Goal: Contribute content: Add original content to the website for others to see

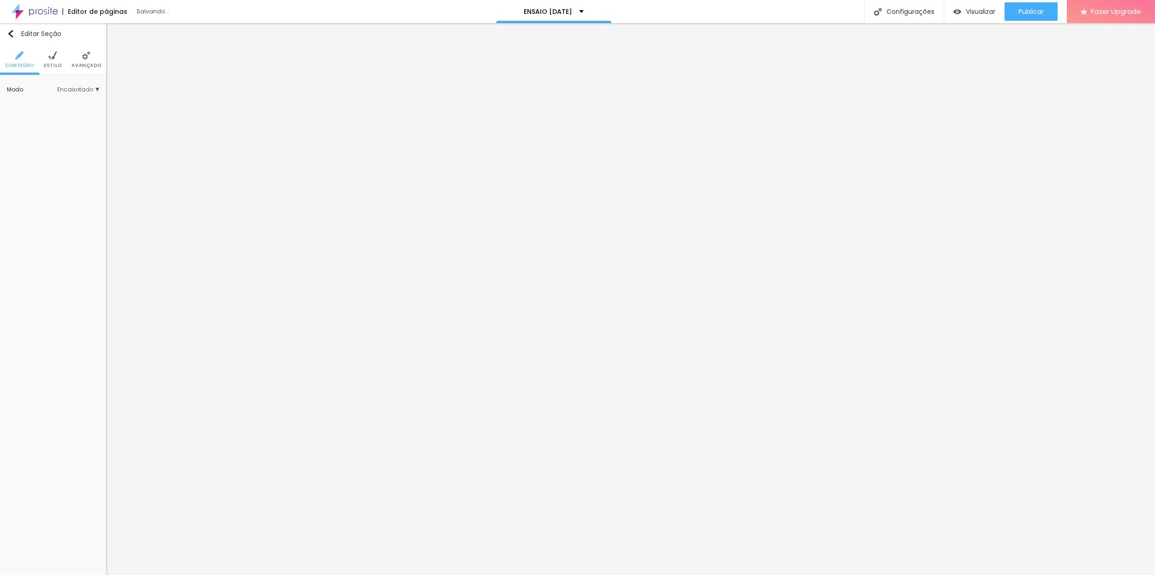
click at [83, 65] on span "Avançado" at bounding box center [87, 65] width 30 height 5
click at [93, 65] on span "Avançado" at bounding box center [87, 65] width 30 height 5
click at [88, 72] on li "Avançado" at bounding box center [87, 59] width 30 height 30
click at [82, 65] on span "Avançado" at bounding box center [87, 65] width 30 height 5
click at [91, 69] on li "Avançado" at bounding box center [87, 59] width 30 height 30
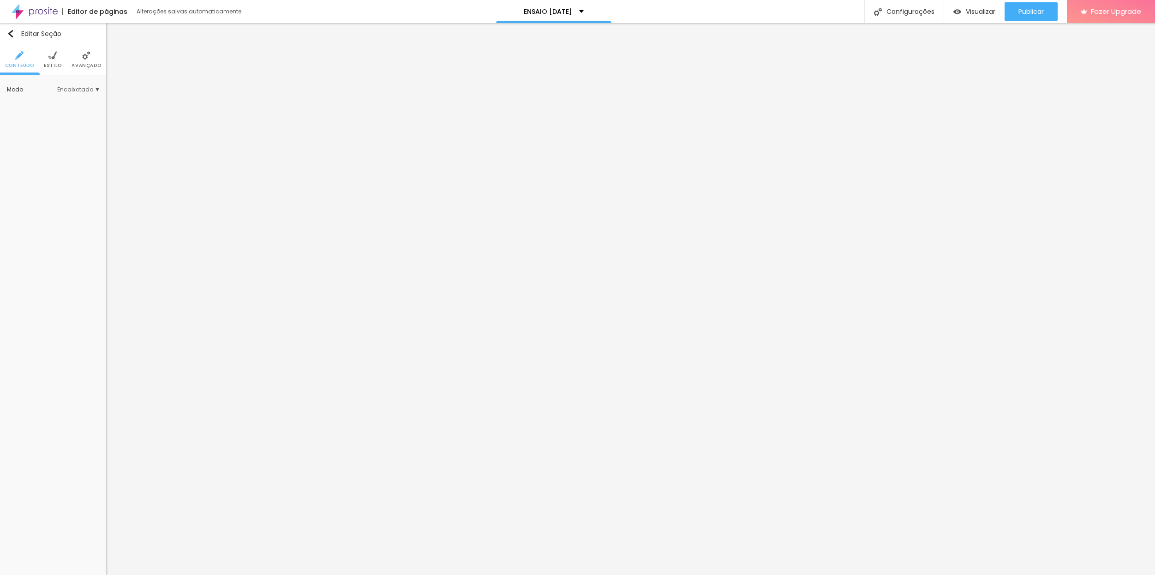
click at [87, 60] on li "Avançado" at bounding box center [87, 59] width 30 height 30
click at [85, 67] on span "Avançado" at bounding box center [87, 65] width 30 height 5
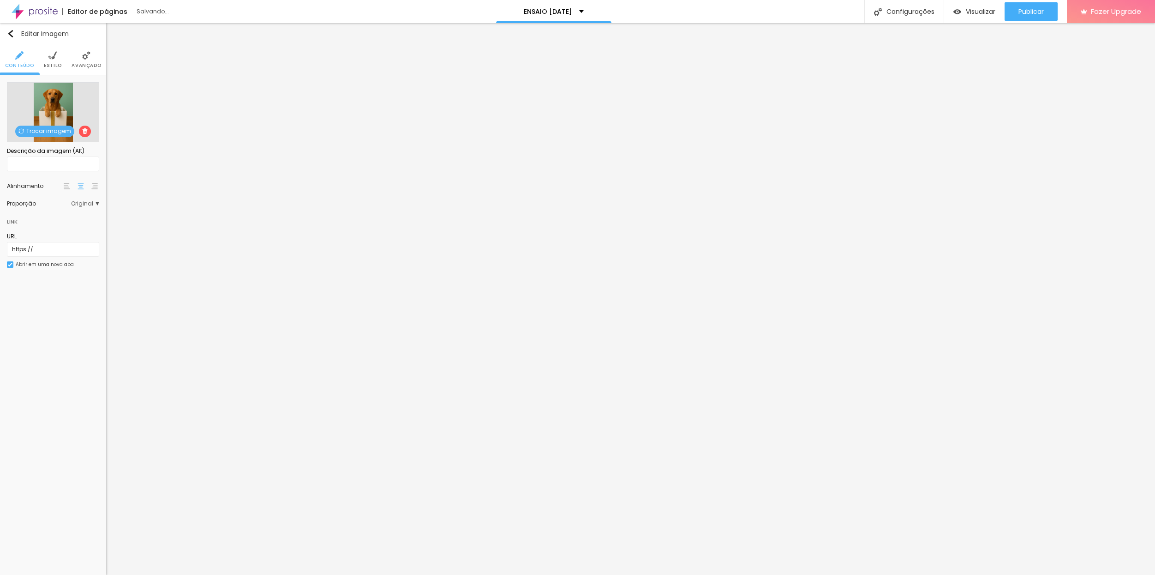
click at [54, 134] on span "Trocar imagem" at bounding box center [44, 132] width 59 height 12
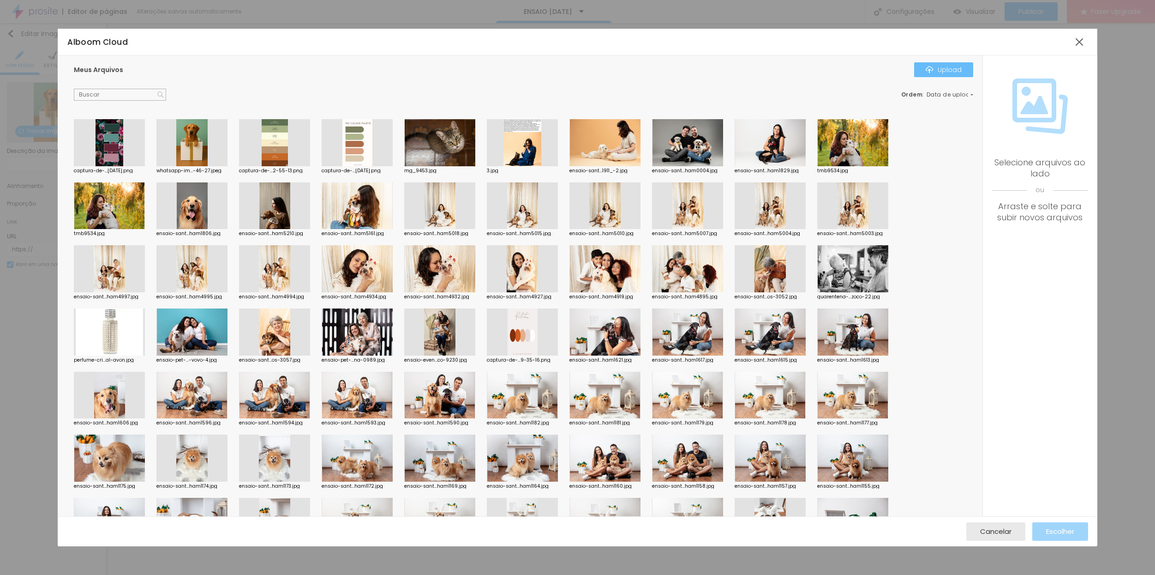
click at [951, 67] on div "Upload" at bounding box center [944, 69] width 36 height 7
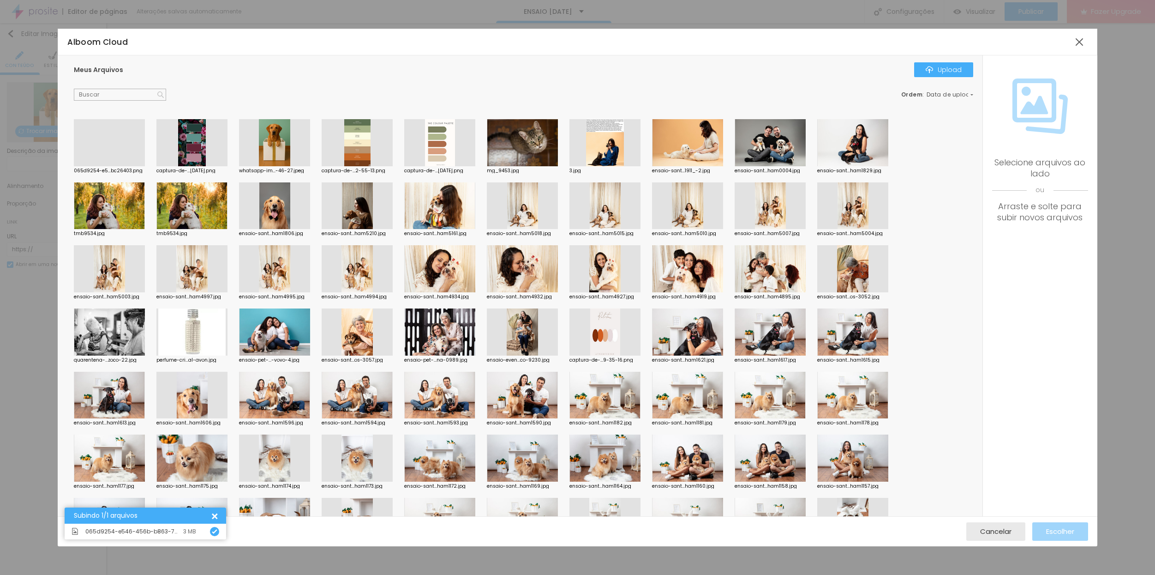
click at [98, 166] on div at bounding box center [109, 166] width 71 height 0
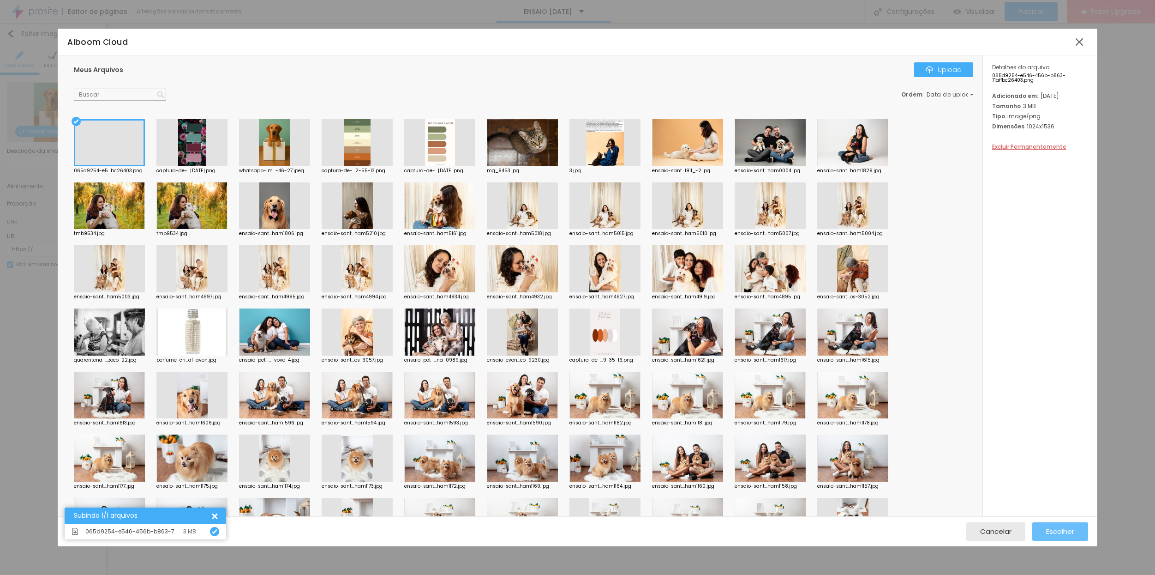
click at [1054, 532] on span "Escolher" at bounding box center [1061, 531] width 28 height 8
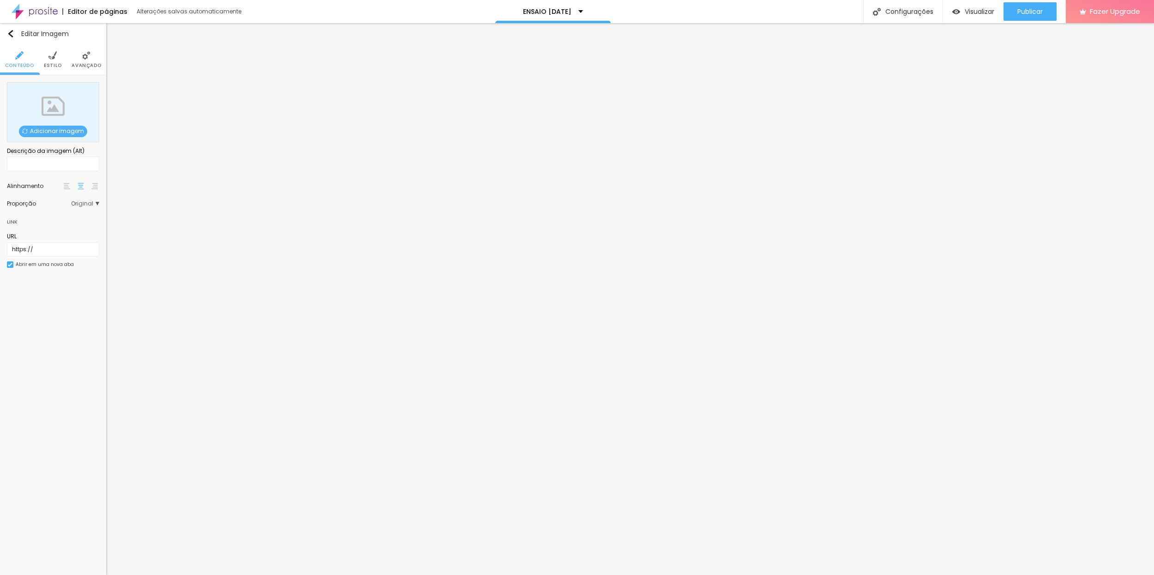
click at [49, 131] on span "Adicionar imagem" at bounding box center [53, 132] width 68 height 12
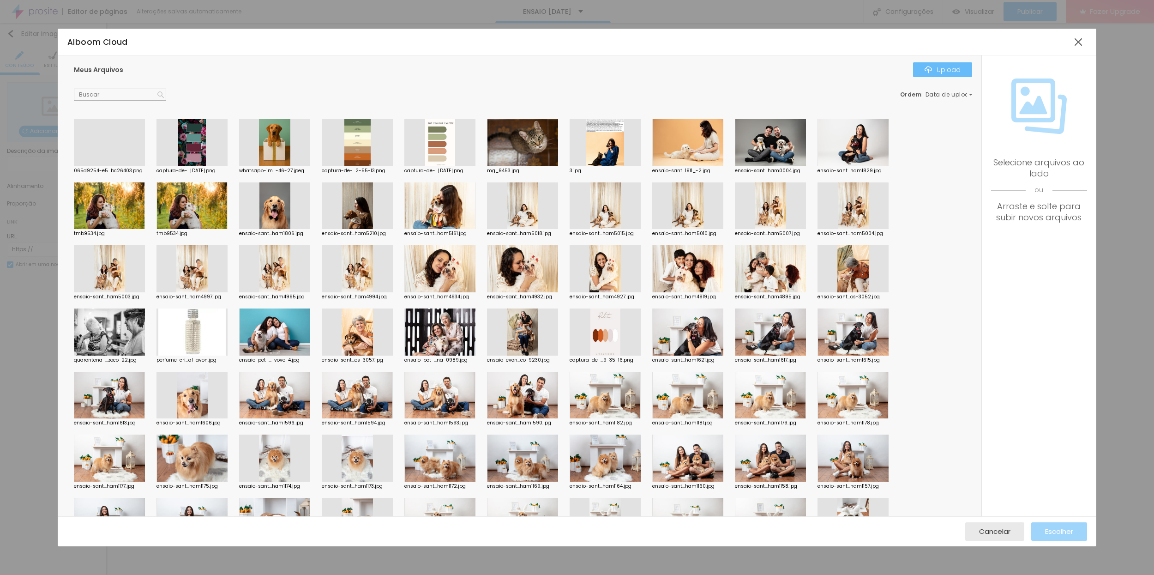
click at [944, 75] on button "Upload" at bounding box center [942, 69] width 59 height 15
click at [937, 71] on div "Upload" at bounding box center [943, 69] width 36 height 7
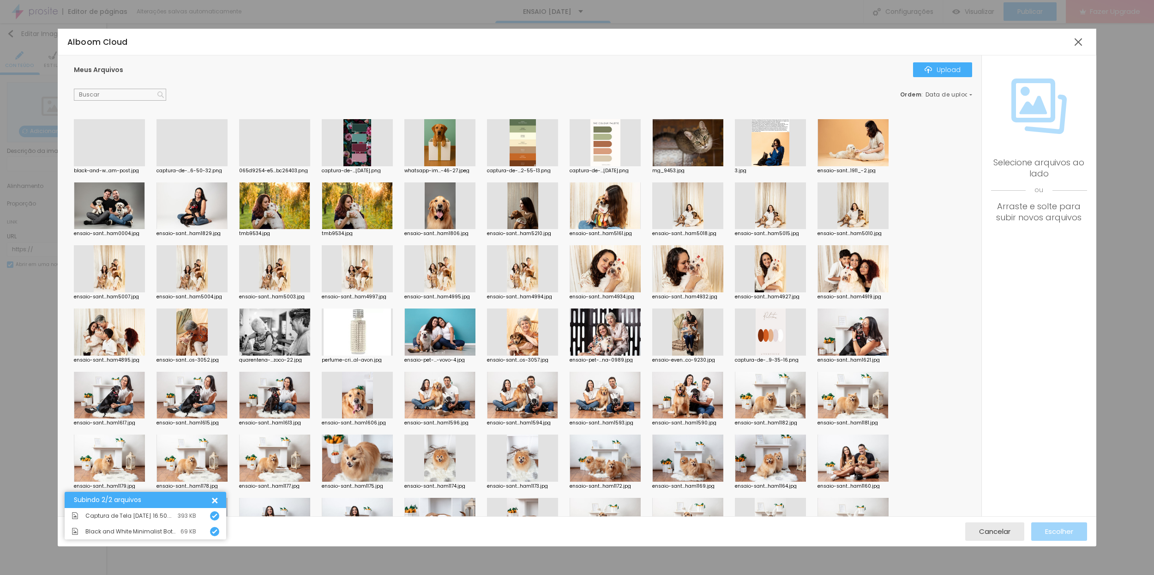
click at [116, 166] on div at bounding box center [109, 166] width 71 height 0
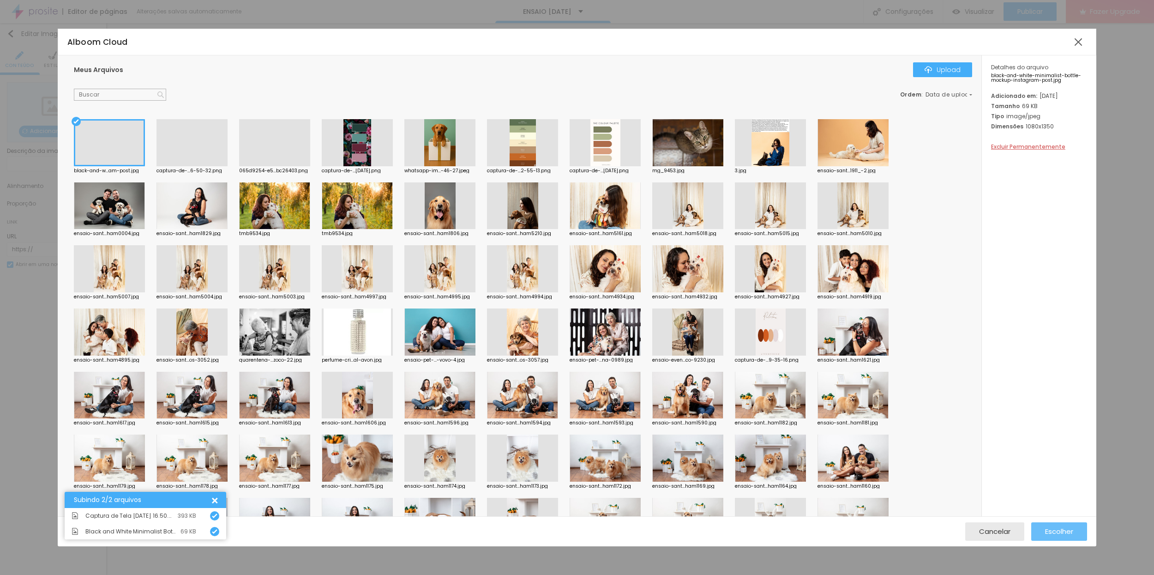
click at [1050, 532] on span "Escolher" at bounding box center [1059, 531] width 28 height 8
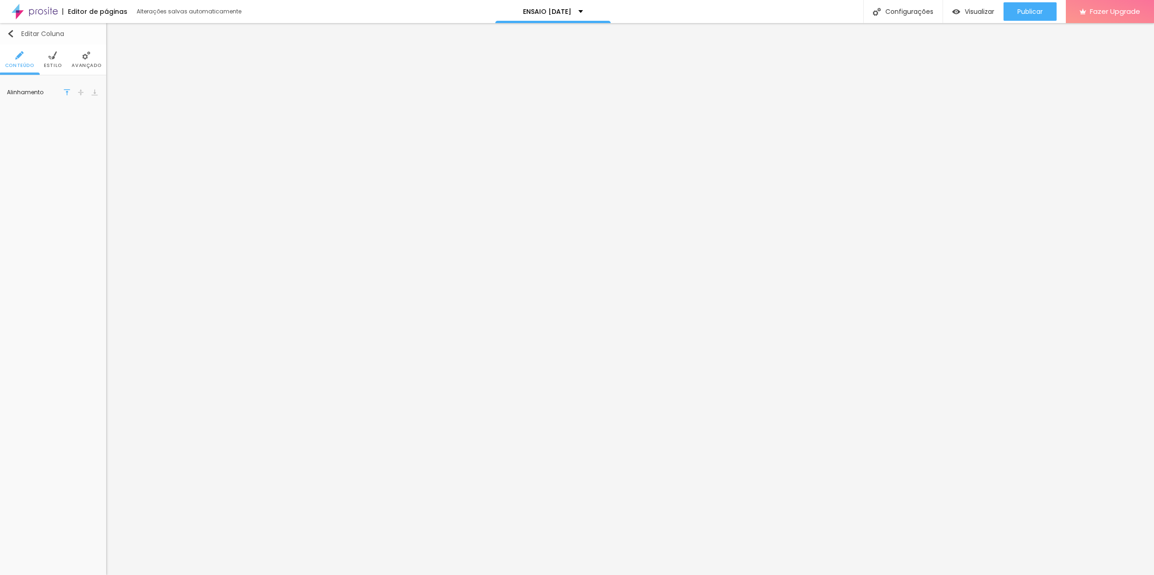
click at [8, 34] on img "button" at bounding box center [10, 33] width 7 height 7
click at [41, 133] on span "Adicionar imagem" at bounding box center [53, 132] width 68 height 12
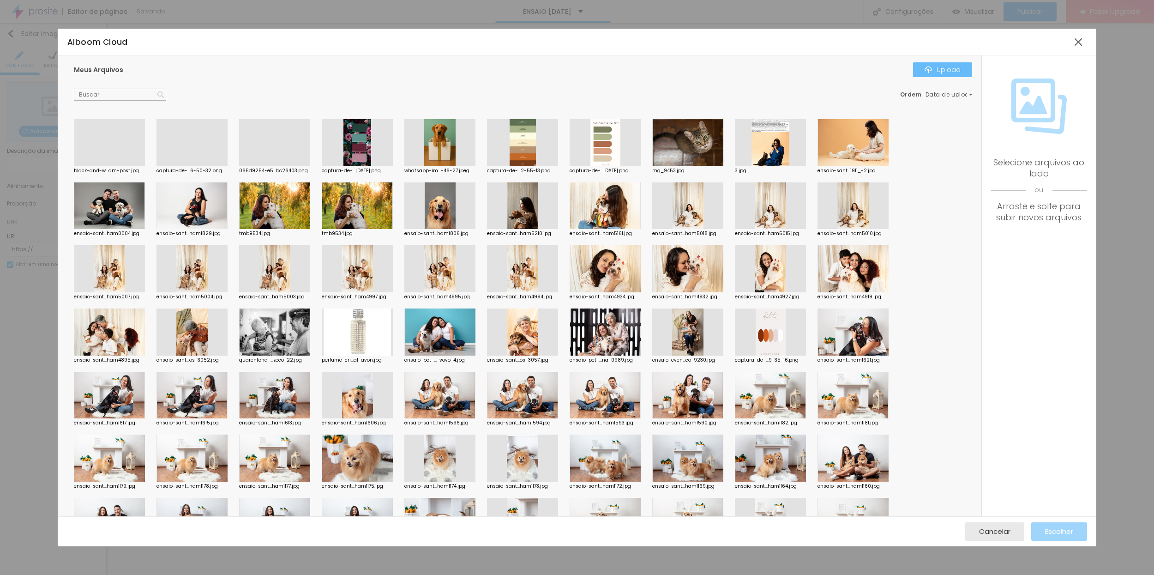
click at [950, 71] on div "Upload" at bounding box center [943, 69] width 36 height 7
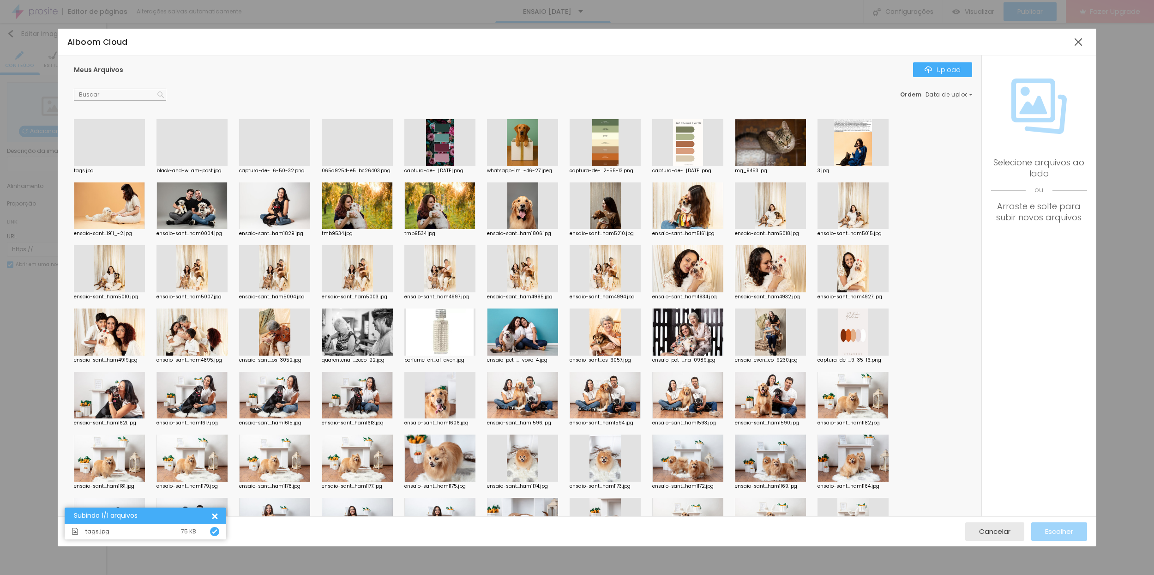
click at [109, 166] on div at bounding box center [109, 166] width 71 height 0
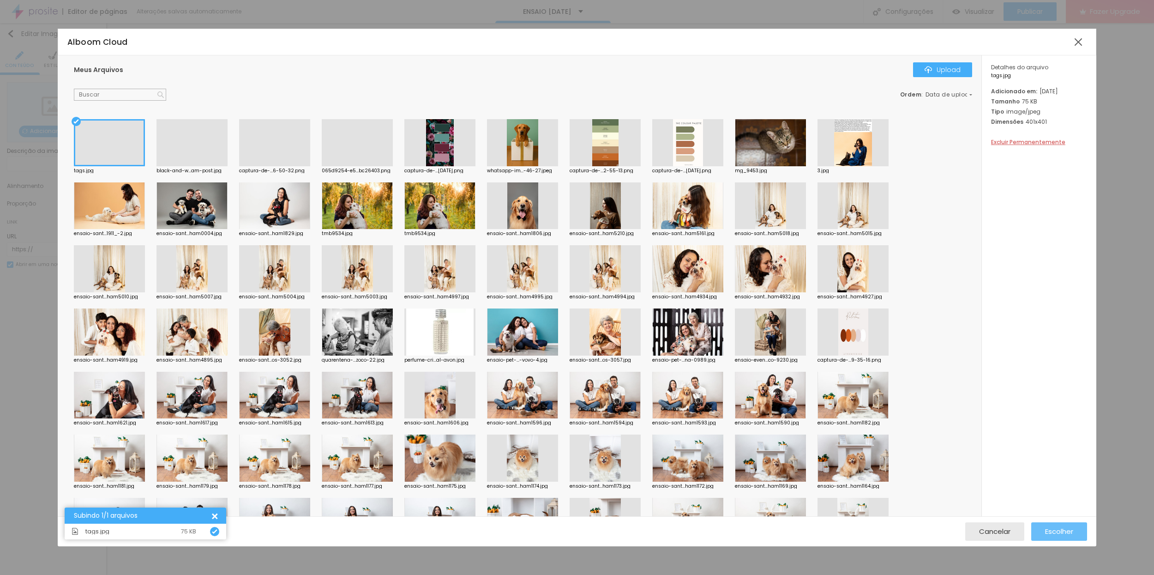
click at [1061, 529] on span "Escolher" at bounding box center [1059, 531] width 28 height 8
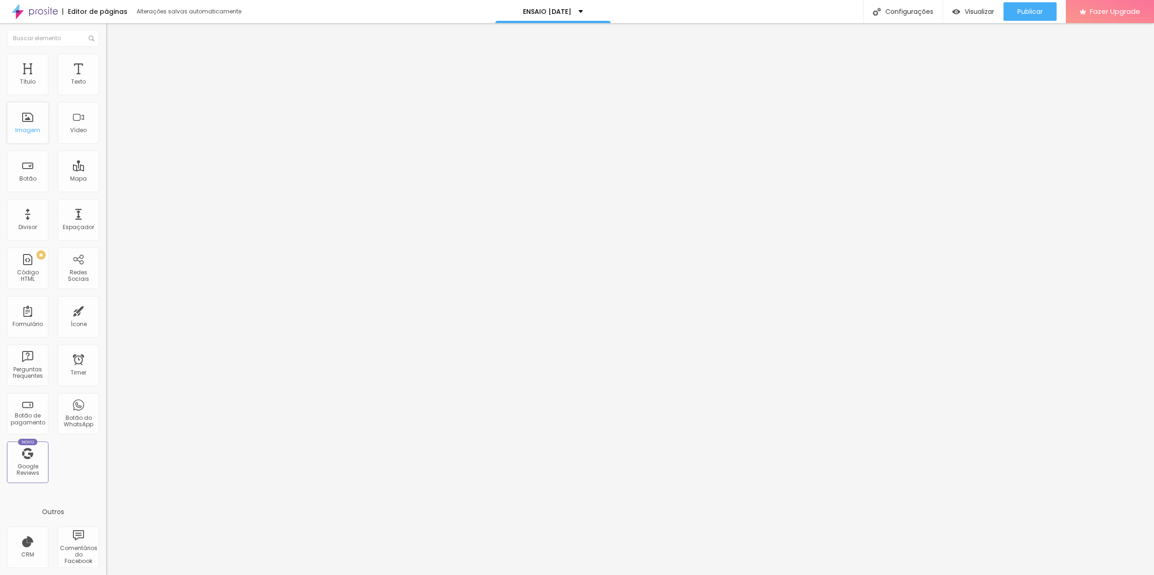
click at [30, 129] on div "Imagem" at bounding box center [27, 130] width 25 height 6
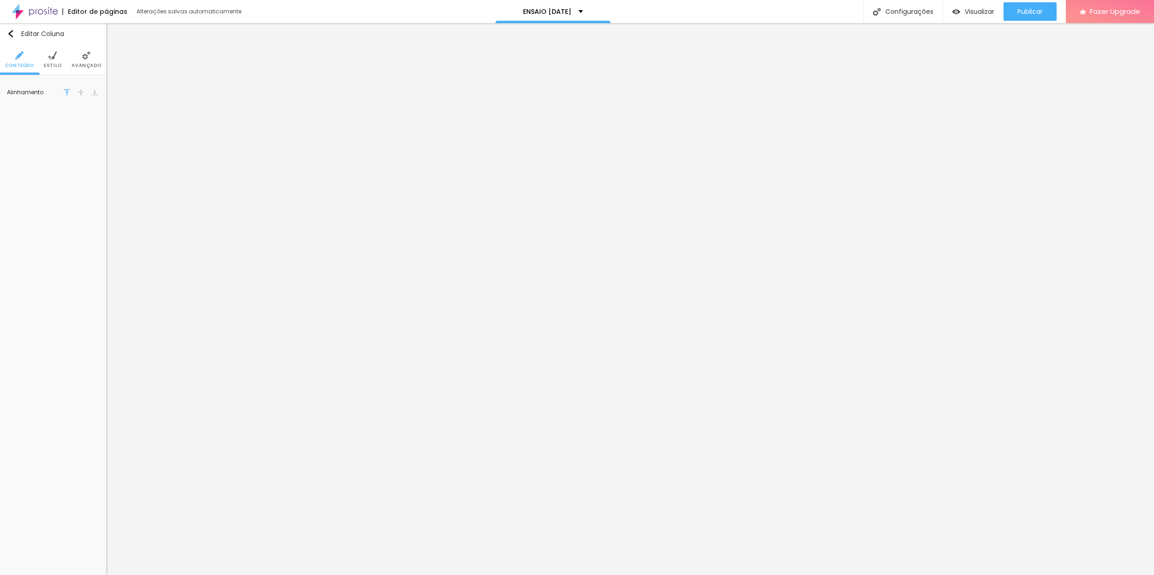
click at [50, 68] on span "Estilo" at bounding box center [53, 65] width 18 height 5
click at [91, 64] on span "Avançado" at bounding box center [87, 65] width 30 height 5
click at [18, 63] on span "Conteúdo" at bounding box center [19, 65] width 29 height 5
click at [14, 33] on div "Editar Coluna" at bounding box center [35, 33] width 57 height 7
click at [46, 132] on span "Adicionar imagem" at bounding box center [53, 132] width 68 height 12
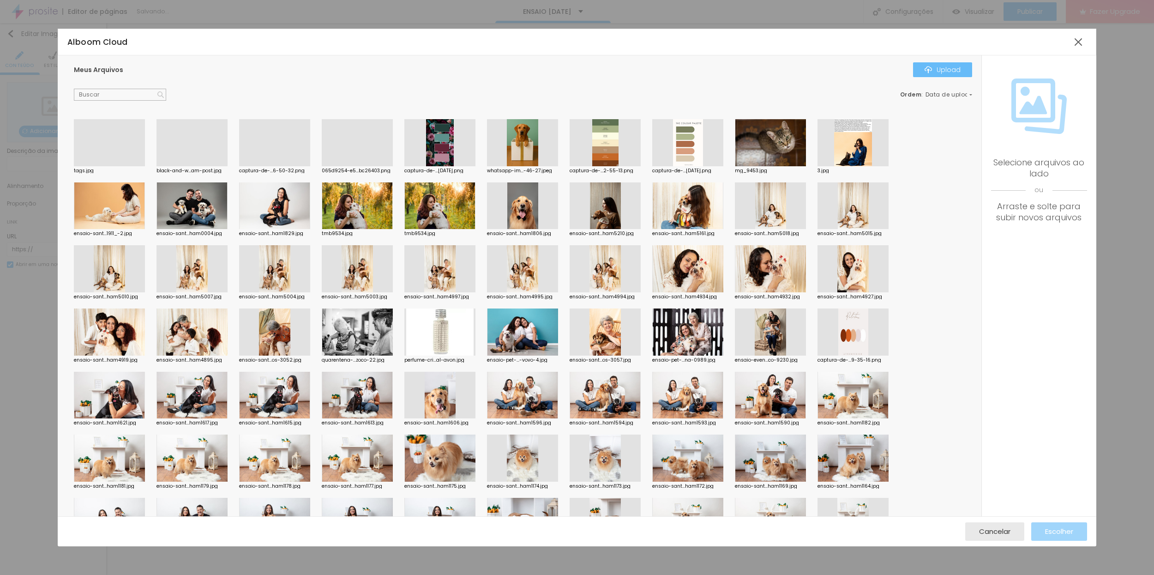
click at [933, 68] on div "Upload" at bounding box center [943, 69] width 36 height 7
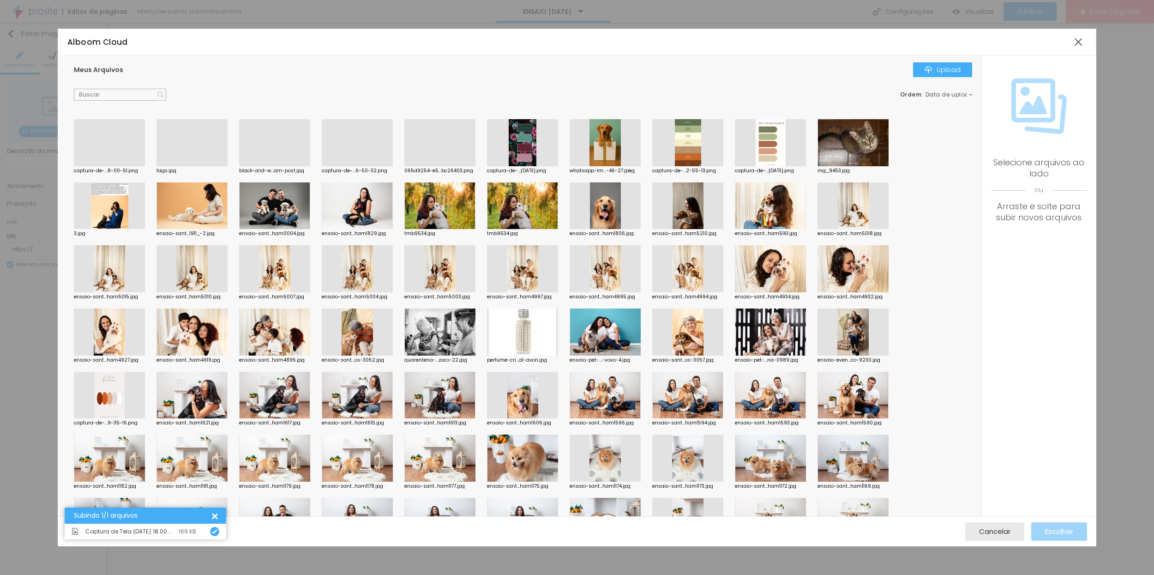
drag, startPoint x: 109, startPoint y: 144, endPoint x: 176, endPoint y: 156, distance: 68.0
click at [115, 166] on div at bounding box center [109, 166] width 71 height 0
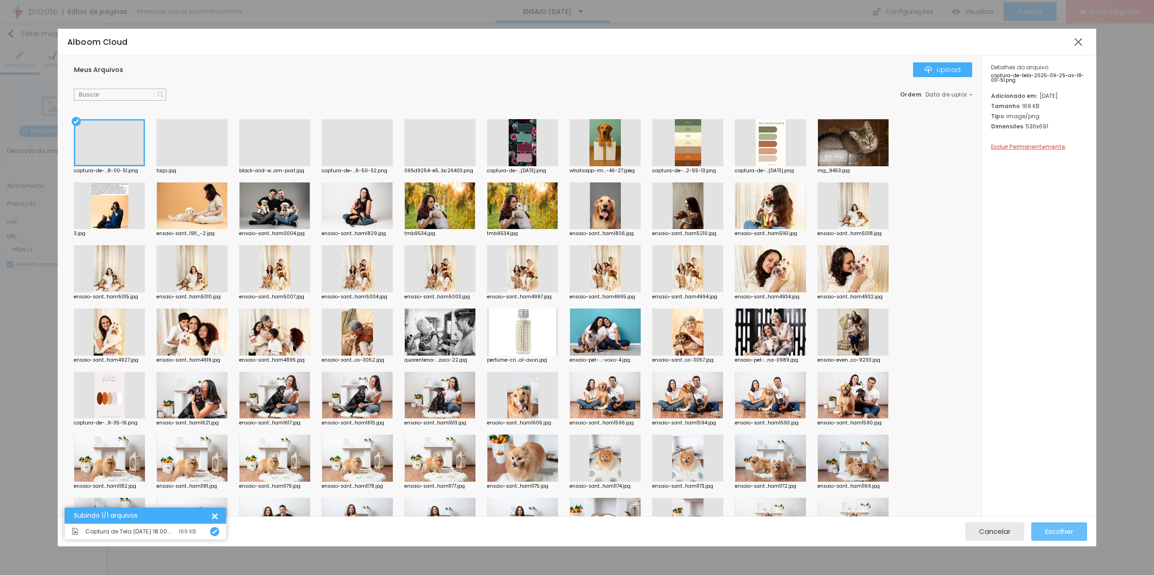
click at [1056, 533] on span "Escolher" at bounding box center [1059, 531] width 28 height 8
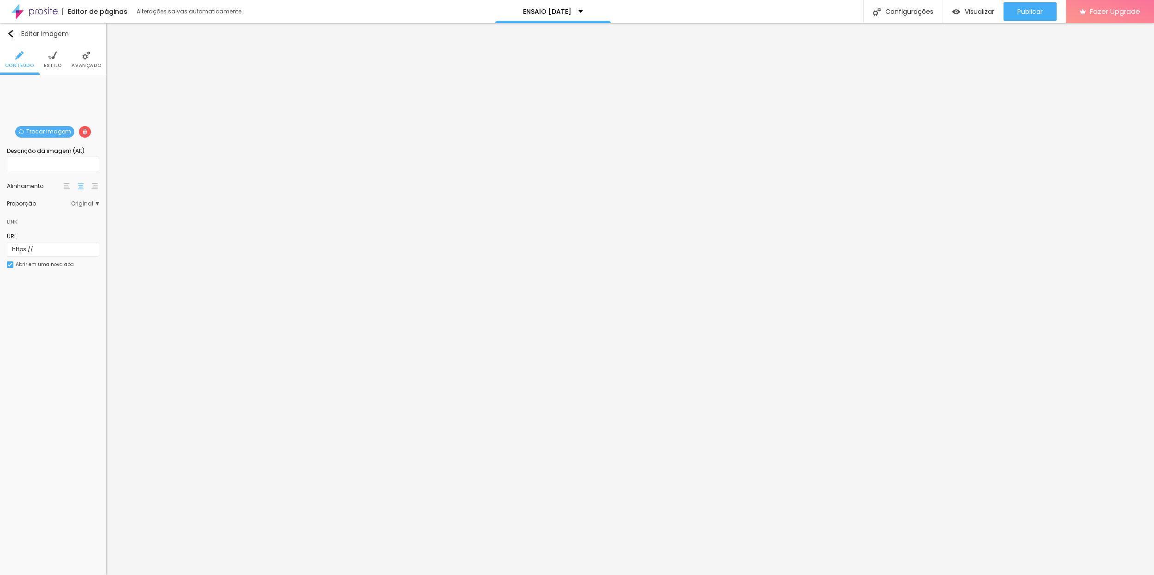
click at [88, 205] on span "Original" at bounding box center [85, 204] width 28 height 6
click at [71, 239] on span "Quadrado" at bounding box center [64, 242] width 58 height 6
click at [71, 202] on div "Proporção" at bounding box center [39, 204] width 64 height 6
click at [67, 240] on span "Quadrado" at bounding box center [64, 242] width 58 height 6
click at [76, 206] on span "1:1 Quadrado" at bounding box center [78, 204] width 42 height 6
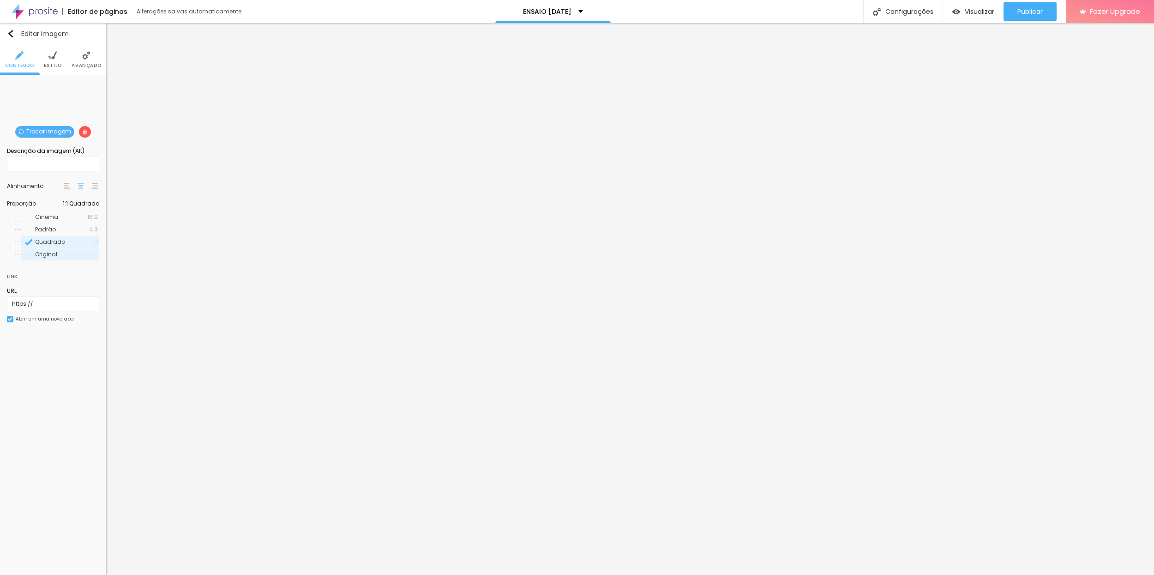
click at [51, 253] on span "Original" at bounding box center [46, 254] width 22 height 8
click at [81, 202] on span "1:1 Quadrado" at bounding box center [78, 204] width 42 height 6
click at [64, 253] on span "Original" at bounding box center [66, 255] width 63 height 6
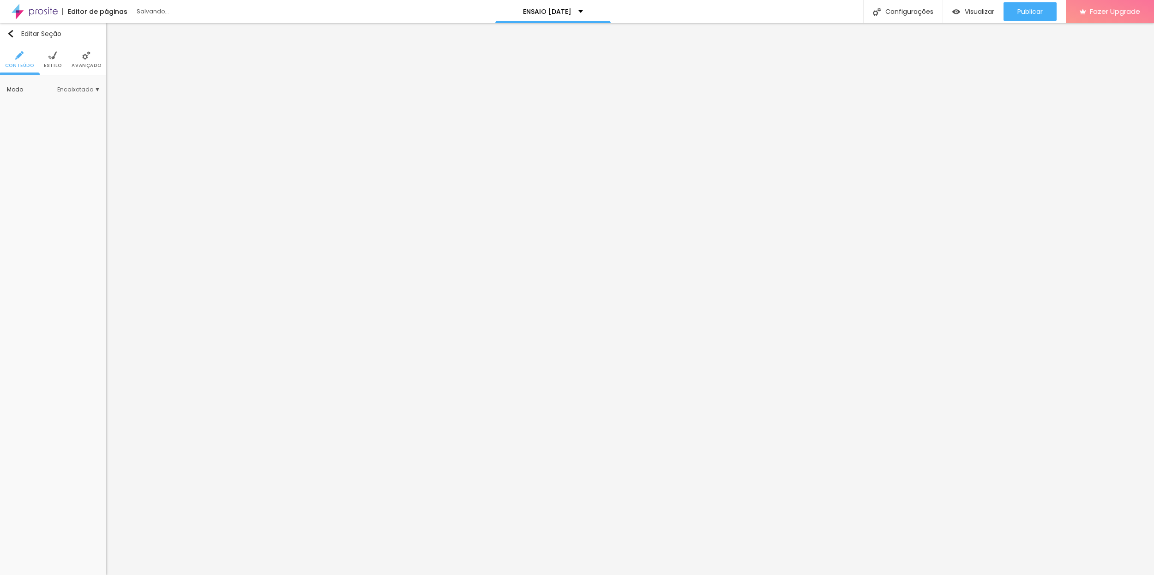
click at [85, 68] on span "Avançado" at bounding box center [87, 65] width 30 height 5
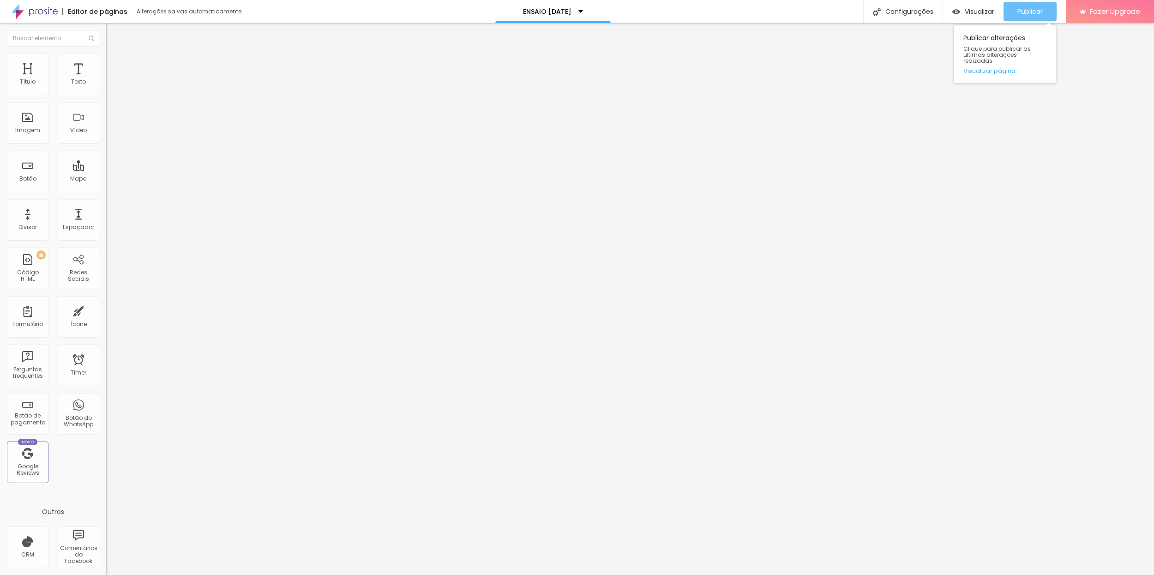
click at [1030, 12] on span "Publicar" at bounding box center [1029, 11] width 25 height 7
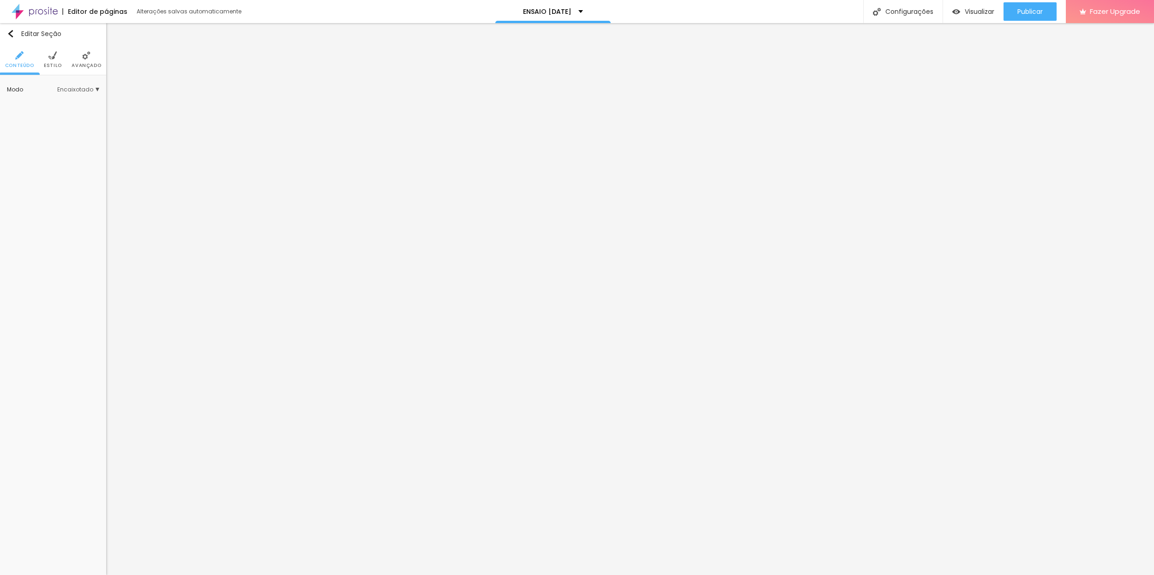
click at [84, 64] on span "Avançado" at bounding box center [87, 65] width 30 height 5
click at [84, 70] on li "Avançado" at bounding box center [87, 59] width 30 height 30
click at [80, 67] on span "Avançado" at bounding box center [87, 65] width 30 height 5
click at [89, 64] on span "Avançado" at bounding box center [87, 65] width 30 height 5
click at [77, 70] on li "Avançado" at bounding box center [87, 59] width 30 height 30
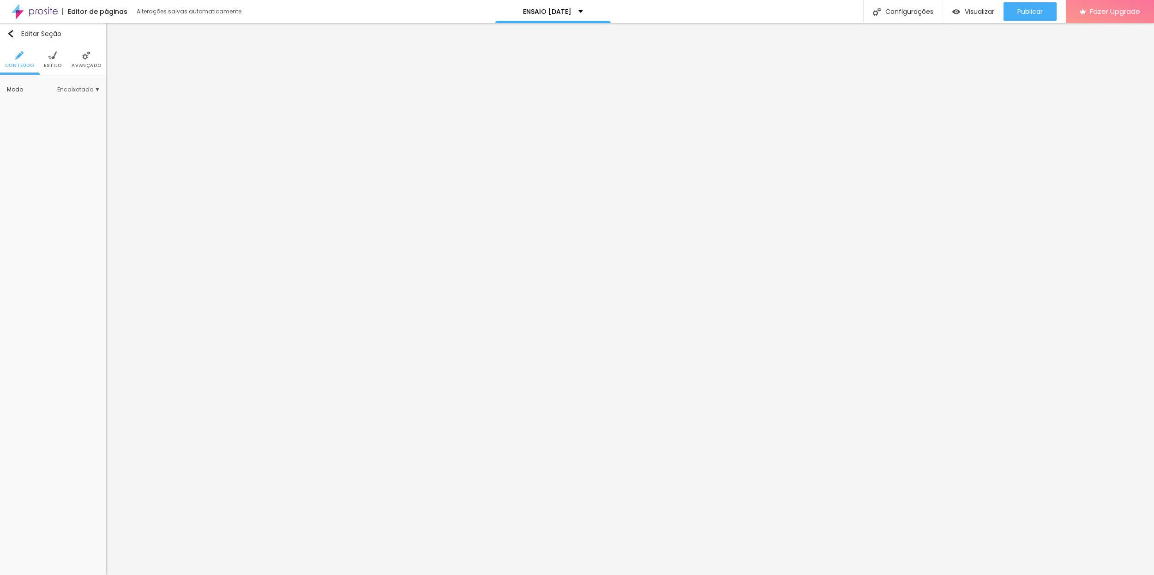
click at [80, 64] on span "Avançado" at bounding box center [87, 65] width 30 height 5
click at [81, 66] on span "Avançado" at bounding box center [87, 65] width 30 height 5
click at [85, 63] on span "Avançado" at bounding box center [87, 65] width 30 height 5
click at [86, 66] on span "Avançado" at bounding box center [87, 65] width 30 height 5
click at [82, 65] on span "Avançado" at bounding box center [87, 65] width 30 height 5
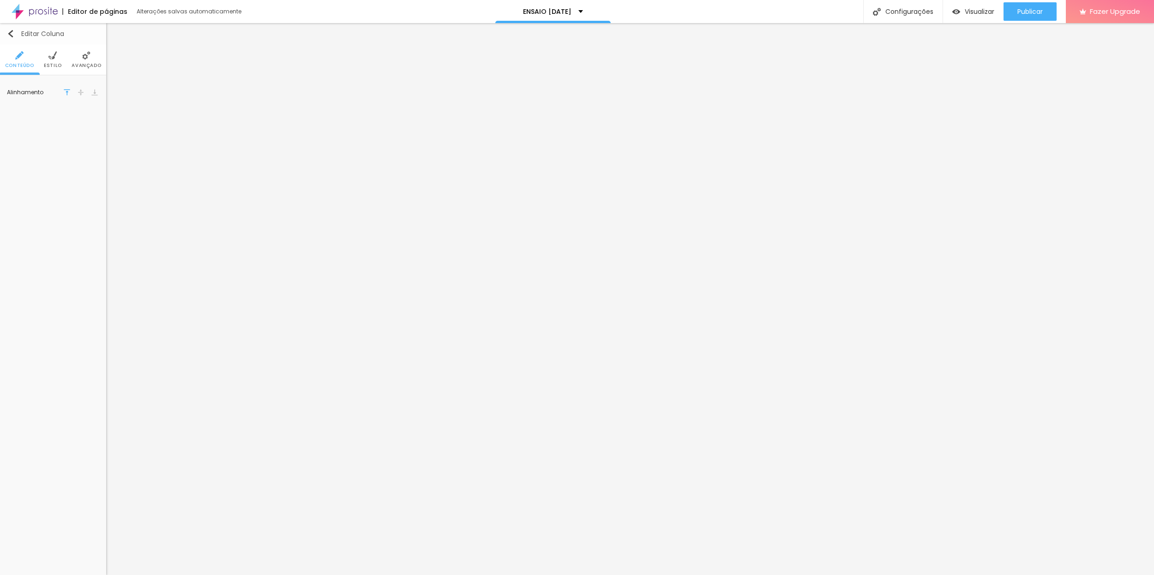
click at [7, 34] on img "button" at bounding box center [10, 33] width 7 height 7
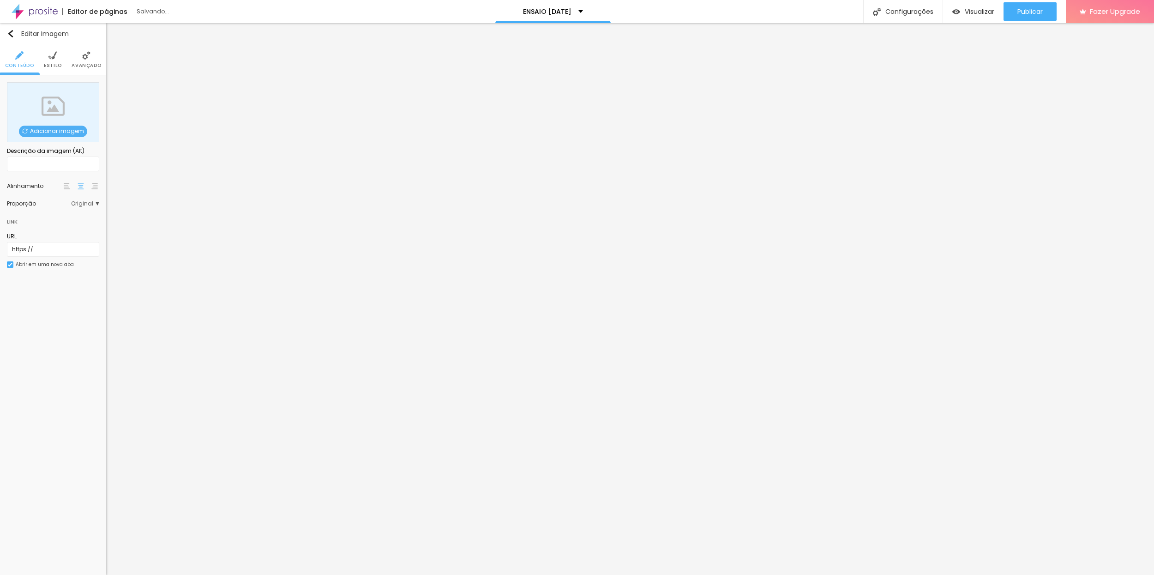
click at [40, 132] on span "Adicionar imagem" at bounding box center [53, 132] width 68 height 12
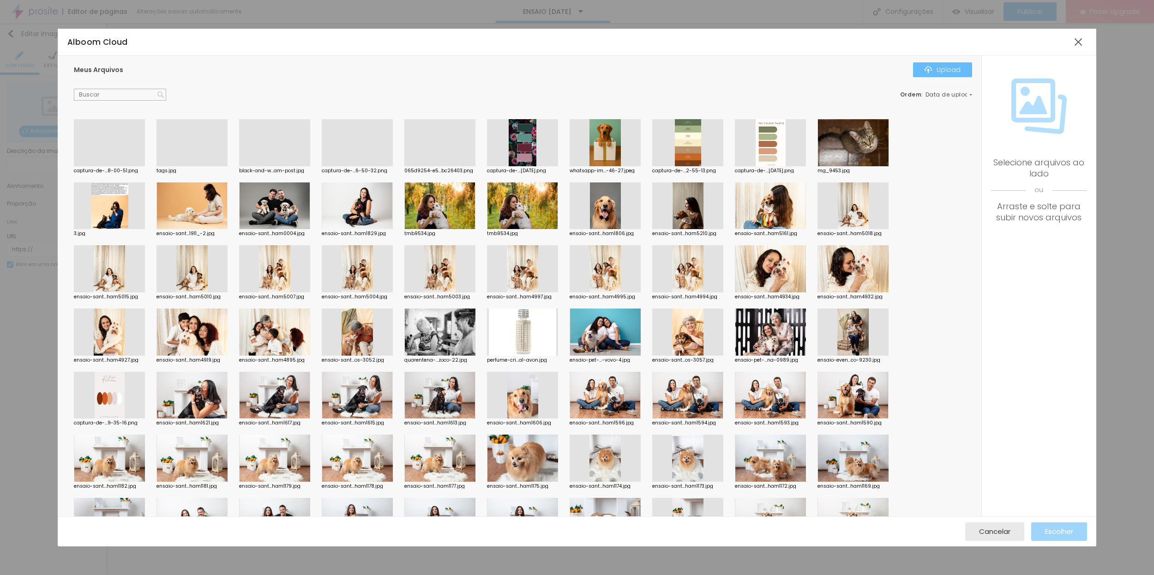
click at [948, 70] on div "Upload" at bounding box center [943, 69] width 36 height 7
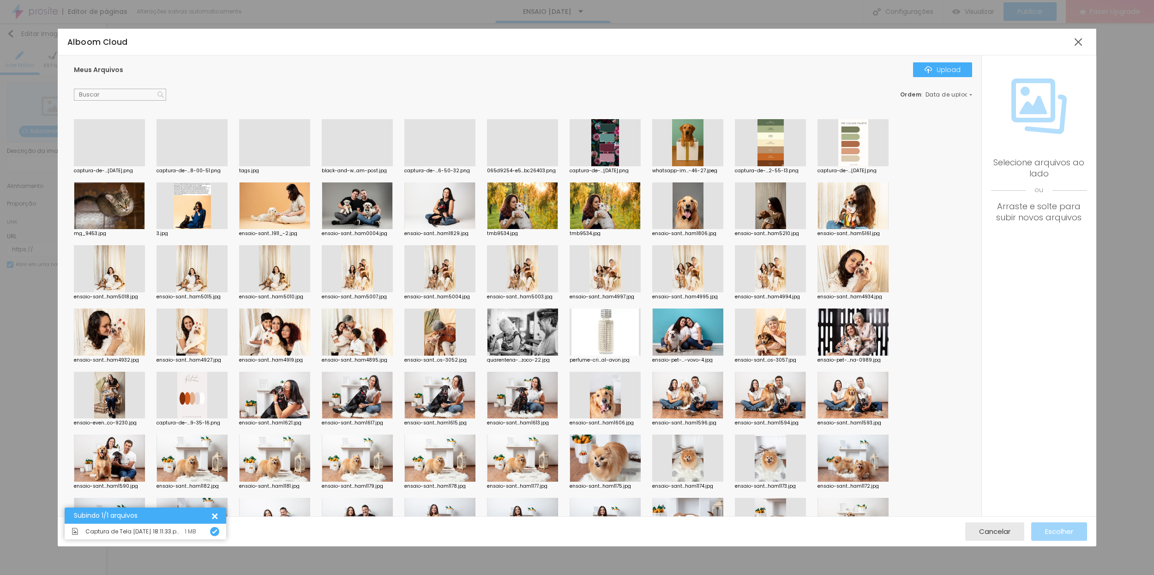
drag, startPoint x: 102, startPoint y: 146, endPoint x: 133, endPoint y: 136, distance: 32.1
click at [104, 166] on div at bounding box center [109, 166] width 71 height 0
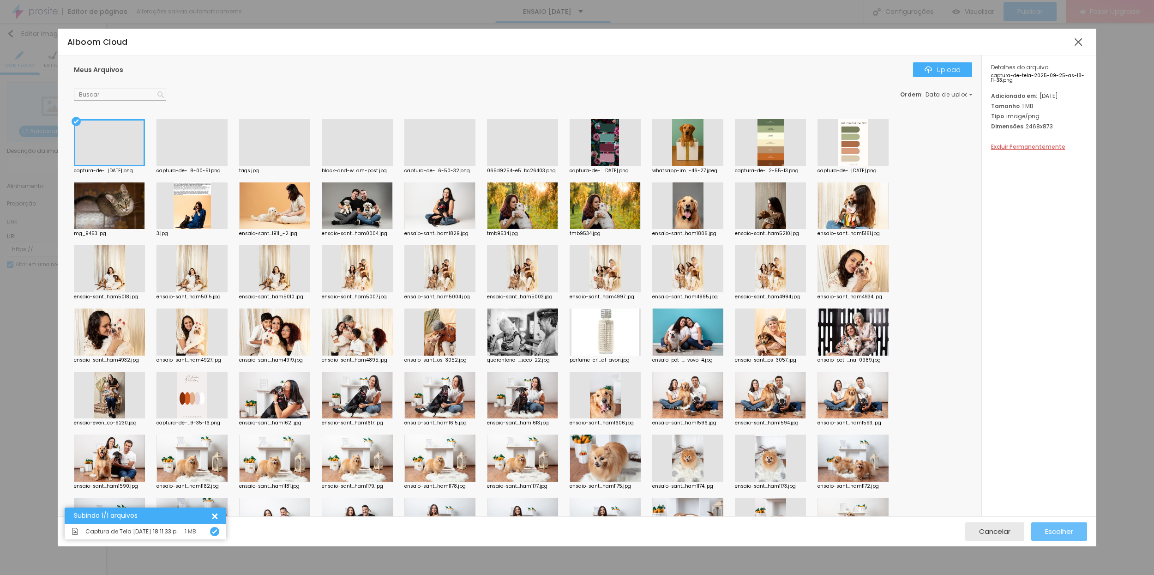
click at [1073, 529] on span "Escolher" at bounding box center [1059, 531] width 28 height 8
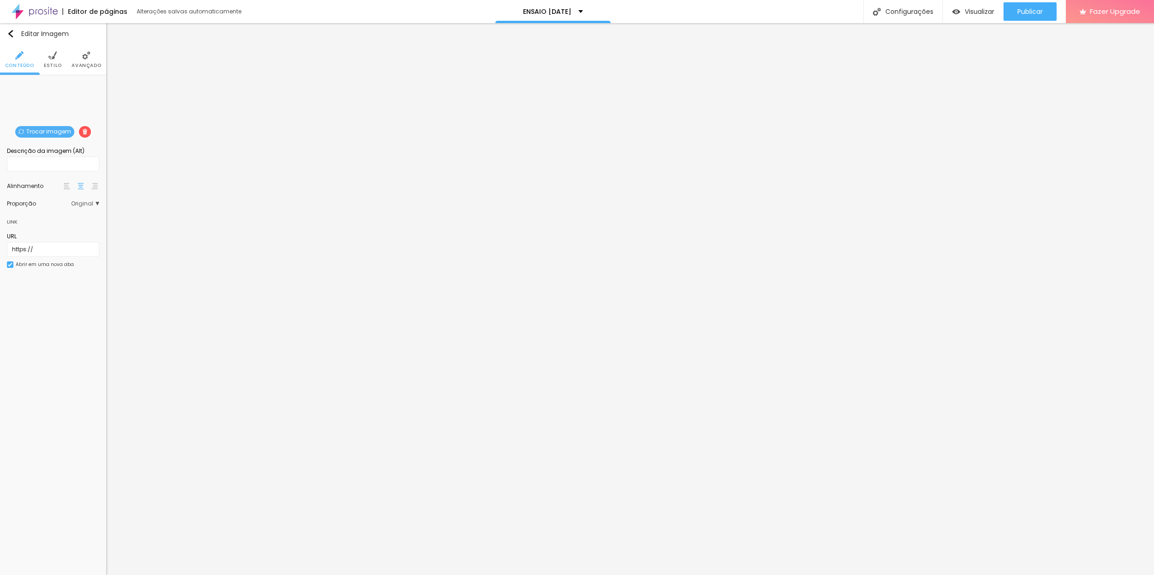
click at [79, 204] on span "Original" at bounding box center [85, 204] width 28 height 6
click at [76, 217] on span "Cinema" at bounding box center [61, 217] width 52 height 6
click at [54, 233] on span "Padrão" at bounding box center [45, 229] width 21 height 8
click at [50, 245] on span "Quadrado" at bounding box center [50, 242] width 30 height 8
click at [49, 256] on span "Original" at bounding box center [46, 254] width 22 height 8
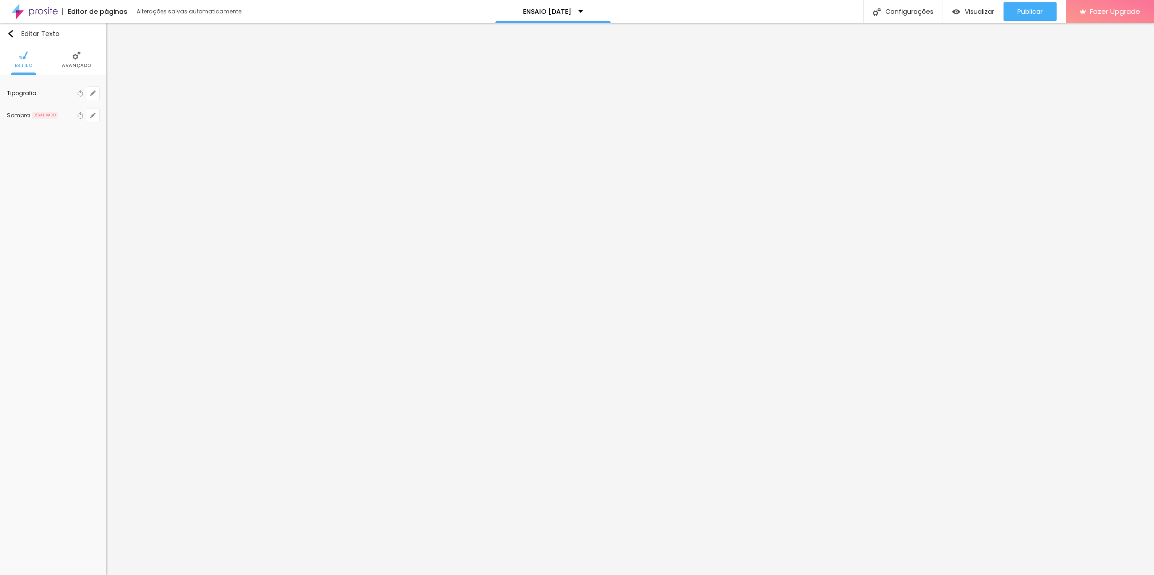
click at [77, 64] on span "Avançado" at bounding box center [77, 65] width 30 height 5
click at [19, 65] on span "Estilo" at bounding box center [24, 65] width 18 height 5
click at [43, 95] on span "Trocar icone" at bounding box center [32, 91] width 41 height 8
drag, startPoint x: 489, startPoint y: 108, endPoint x: 493, endPoint y: 103, distance: 6.7
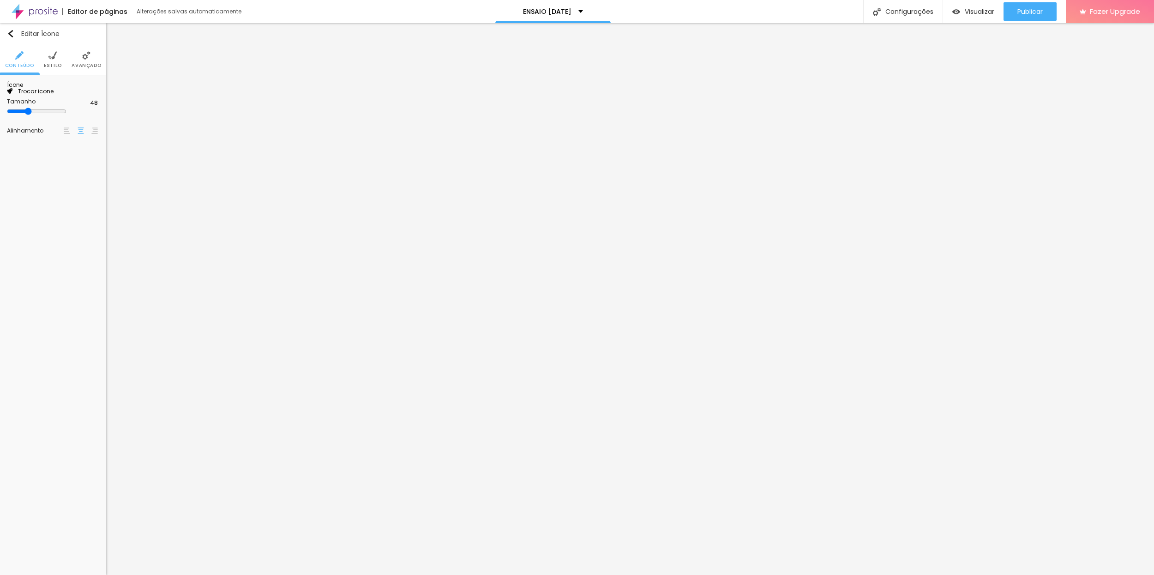
type input "e"
type input "cora"
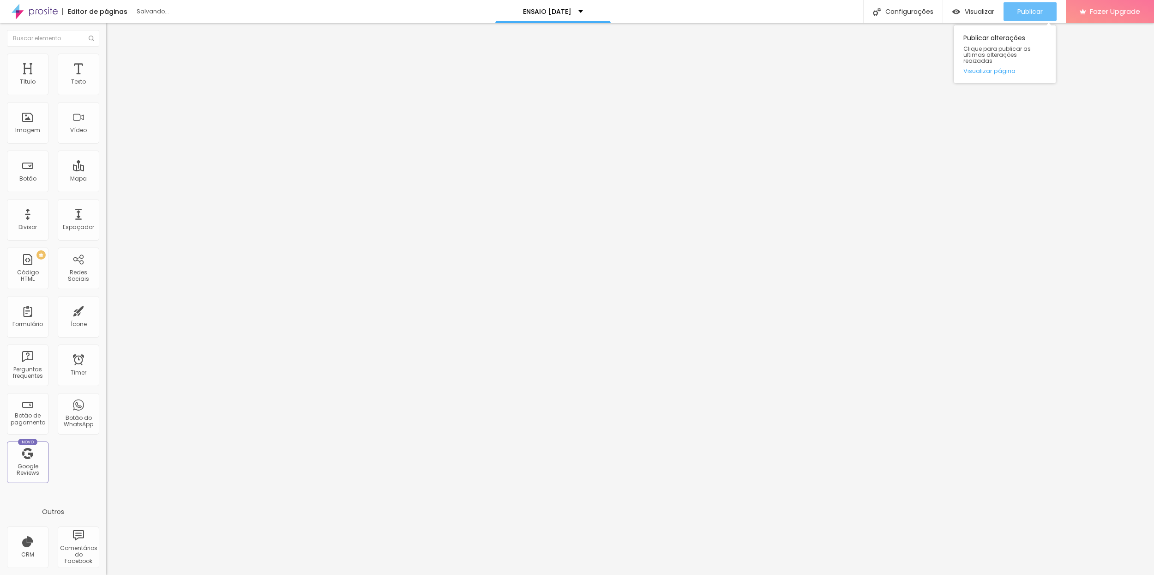
click at [1025, 8] on span "Publicar" at bounding box center [1029, 11] width 25 height 7
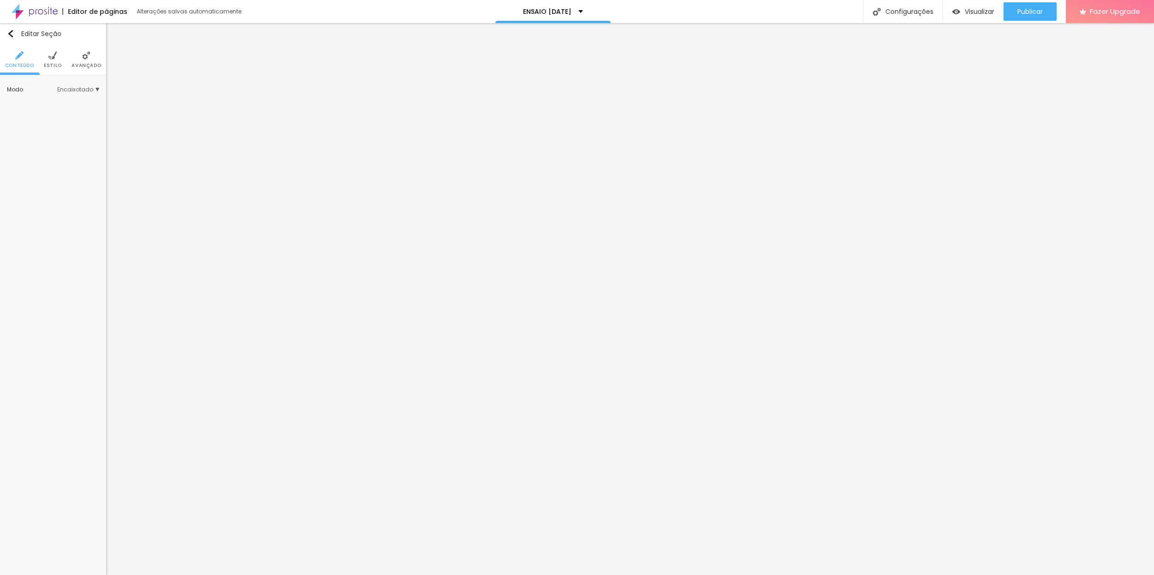
click at [88, 63] on span "Avançado" at bounding box center [87, 65] width 30 height 5
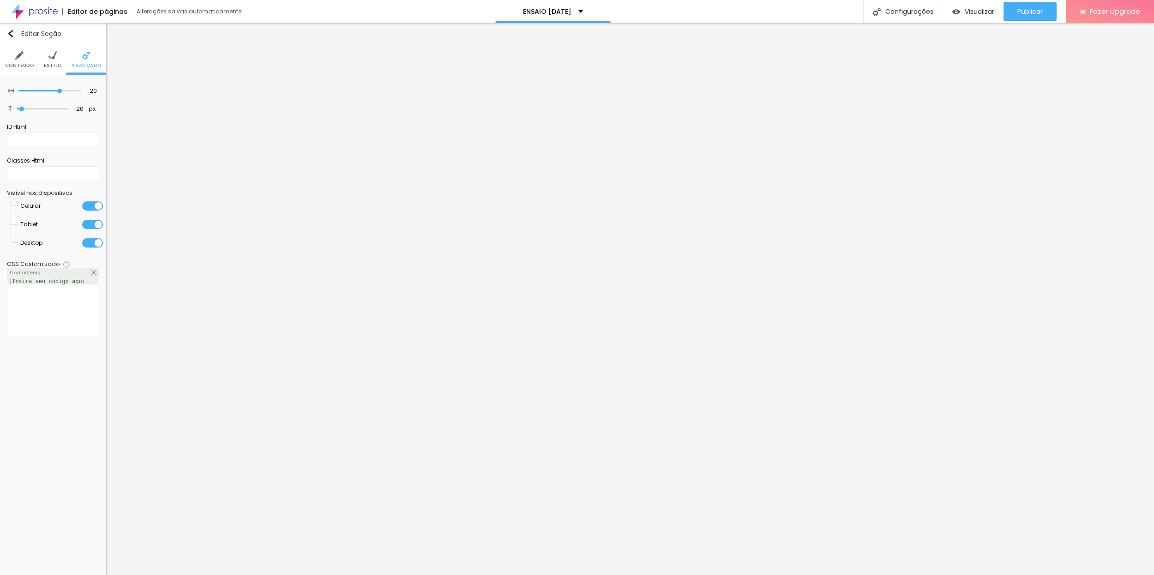
drag, startPoint x: 90, startPoint y: 207, endPoint x: 87, endPoint y: 218, distance: 11.4
click at [90, 207] on div at bounding box center [92, 205] width 21 height 9
drag, startPoint x: 88, startPoint y: 225, endPoint x: 102, endPoint y: 223, distance: 14.0
click at [88, 225] on div at bounding box center [92, 224] width 21 height 9
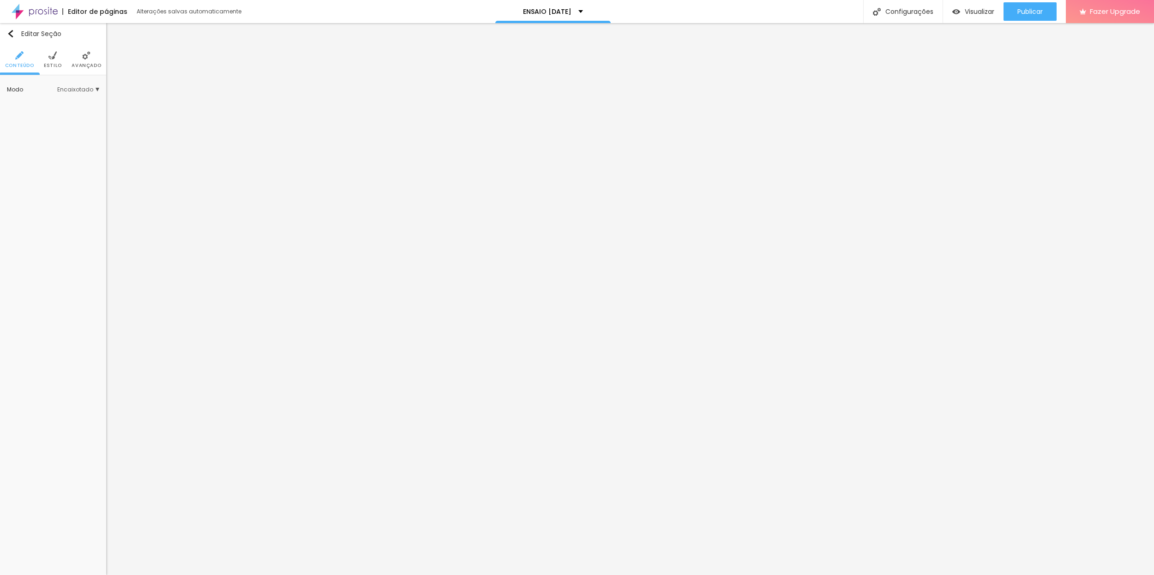
click at [90, 65] on span "Avançado" at bounding box center [87, 65] width 30 height 5
click at [91, 240] on div at bounding box center [92, 242] width 21 height 9
click at [38, 224] on div at bounding box center [38, 224] width 0 height 0
click at [41, 206] on div at bounding box center [41, 206] width 0 height 0
click at [83, 70] on li "Avançado" at bounding box center [87, 59] width 30 height 30
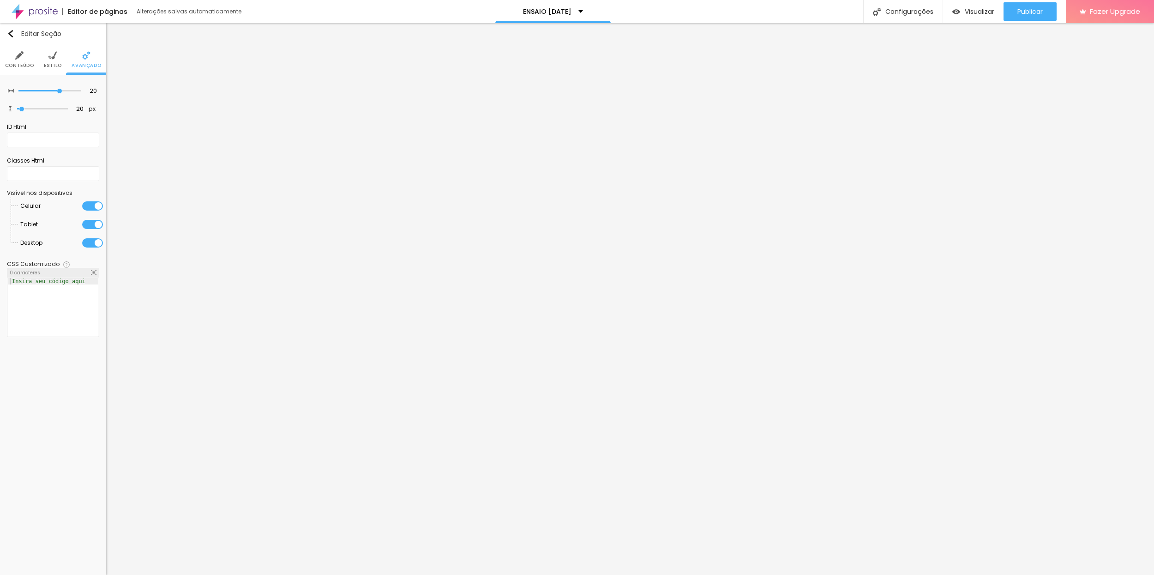
drag, startPoint x: 90, startPoint y: 206, endPoint x: 90, endPoint y: 212, distance: 6.5
click at [90, 206] on div at bounding box center [92, 205] width 21 height 9
click at [89, 226] on div at bounding box center [92, 224] width 21 height 9
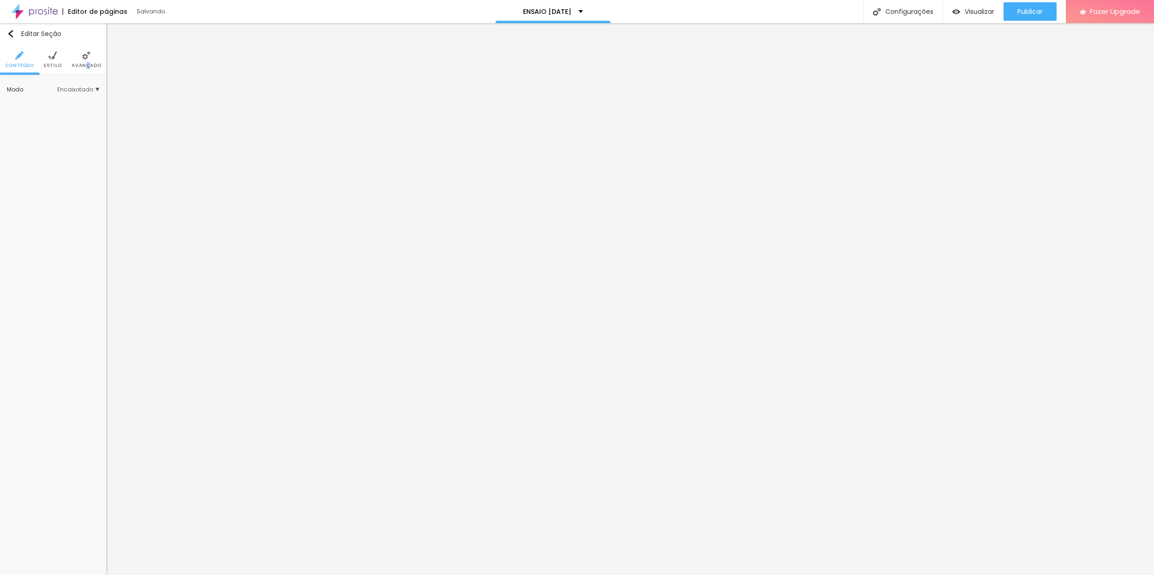
click at [89, 65] on span "Avançado" at bounding box center [87, 65] width 30 height 5
drag, startPoint x: 80, startPoint y: 58, endPoint x: 91, endPoint y: 58, distance: 11.1
click at [80, 59] on li "Avançado" at bounding box center [87, 59] width 30 height 30
click at [78, 66] on span "Avançado" at bounding box center [87, 65] width 30 height 5
click at [80, 64] on span "Avançado" at bounding box center [87, 65] width 30 height 5
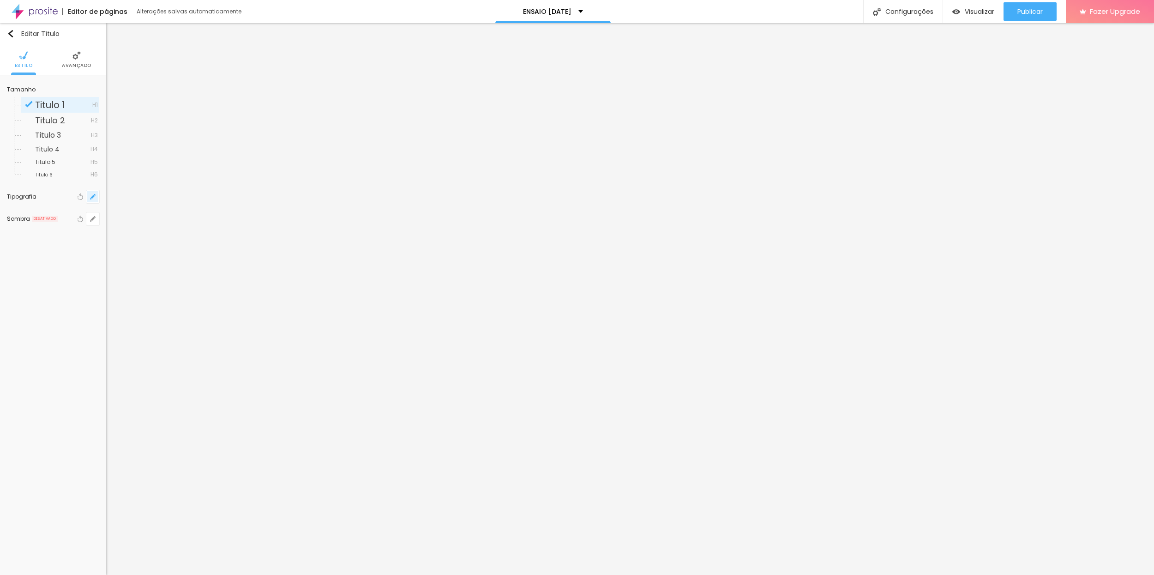
click at [92, 196] on icon "button" at bounding box center [93, 197] width 4 height 4
type input "1"
type input "0.5"
click at [136, 235] on select "AbrilFatface-Regular Actor-Regular Alegreya AlegreyaBlack [PERSON_NAME] Allan-R…" at bounding box center [155, 235] width 115 height 14
select select "AmaticSC"
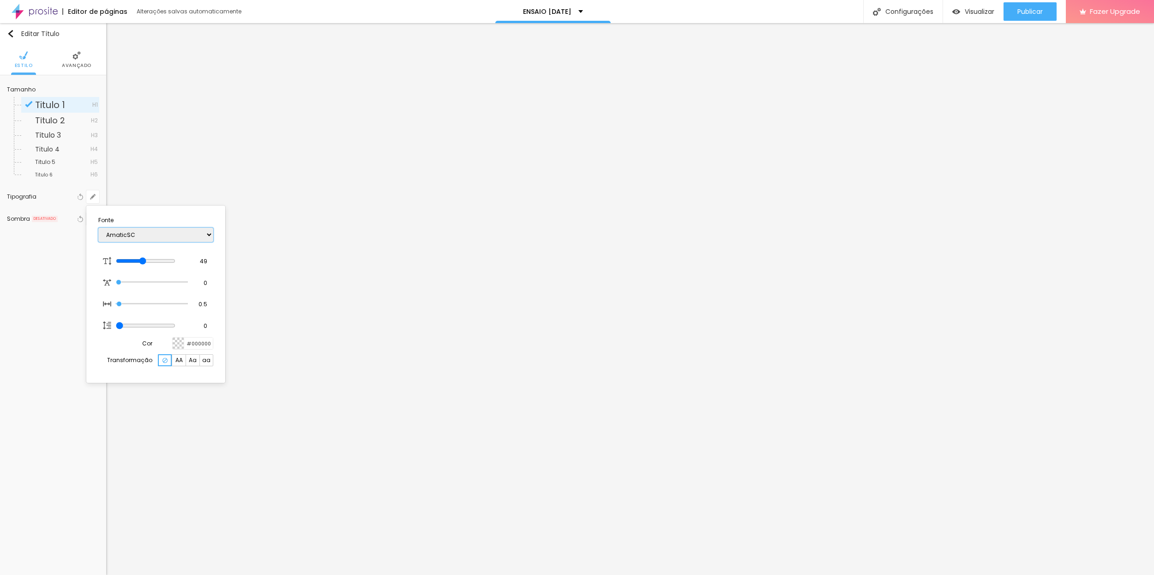
click at [98, 228] on select "AbrilFatface-Regular Actor-Regular Alegreya AlegreyaBlack [PERSON_NAME] Allan-R…" at bounding box center [155, 235] width 115 height 14
type input "1"
type input "0.5"
type input "1"
type input "0.5"
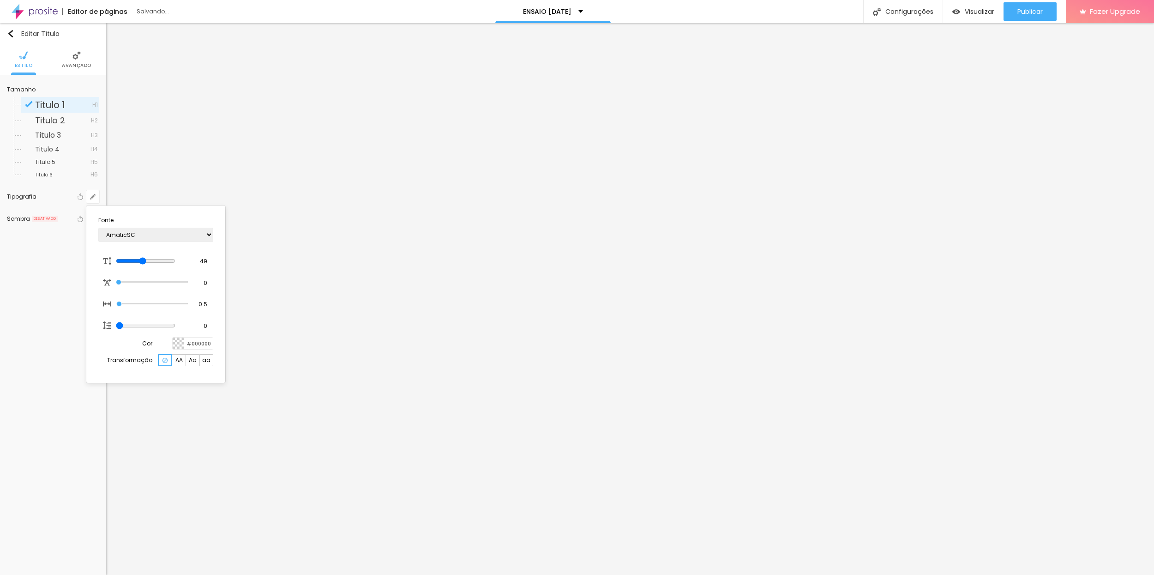
click at [316, 339] on div at bounding box center [577, 287] width 1154 height 575
click at [92, 219] on icon "button" at bounding box center [93, 219] width 4 height 4
click at [156, 237] on div at bounding box center [123, 237] width 66 height 0
click at [79, 64] on div at bounding box center [577, 287] width 1154 height 575
click at [76, 59] on img at bounding box center [76, 55] width 8 height 8
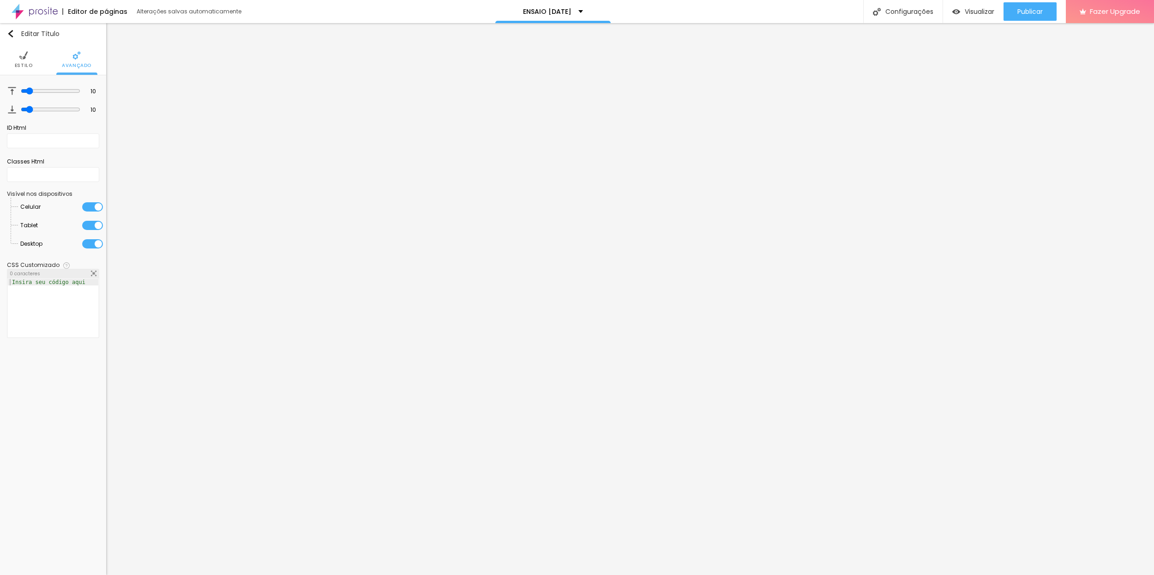
click at [22, 66] on span "Estilo" at bounding box center [24, 65] width 18 height 5
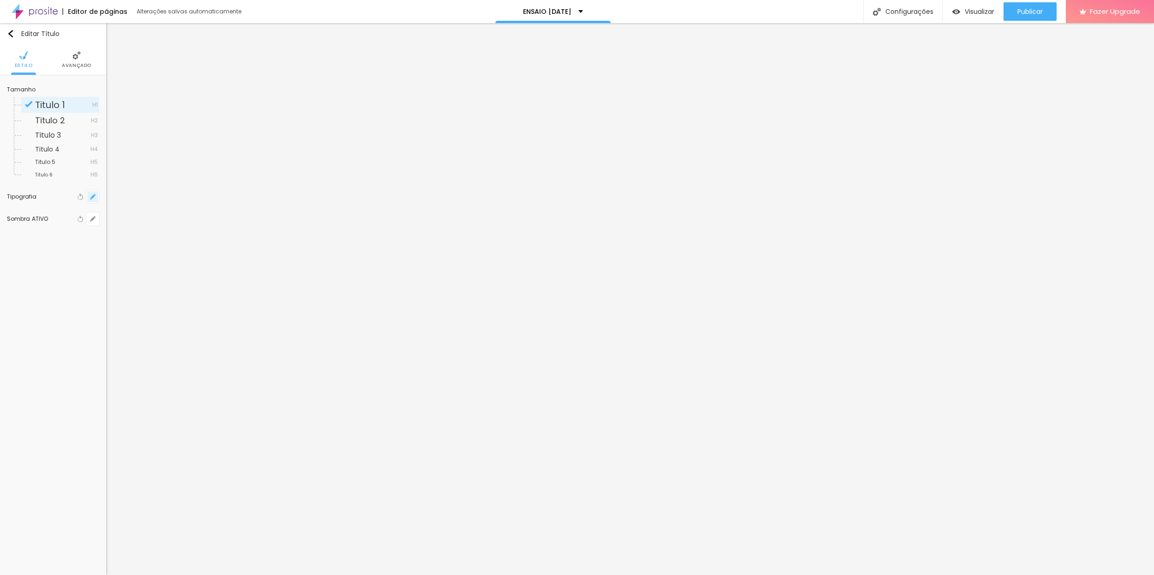
click at [91, 199] on button "button" at bounding box center [92, 196] width 13 height 13
type input "1"
type input "0.5"
click at [201, 264] on input "49" at bounding box center [200, 261] width 16 height 8
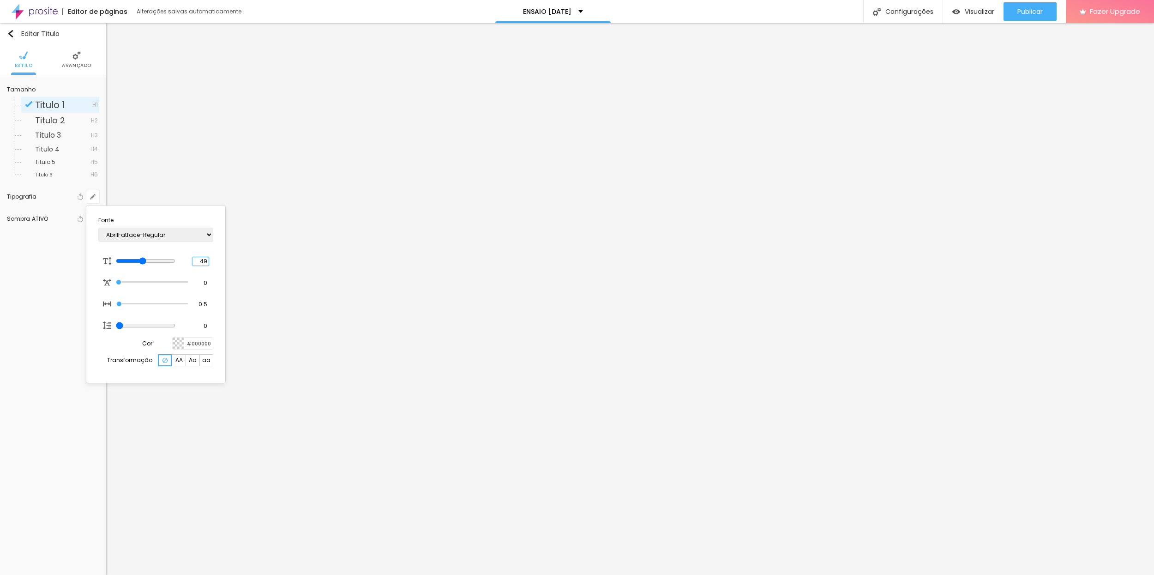
type input "8"
type input "6"
type input "1"
type input "0.5"
type input "8"
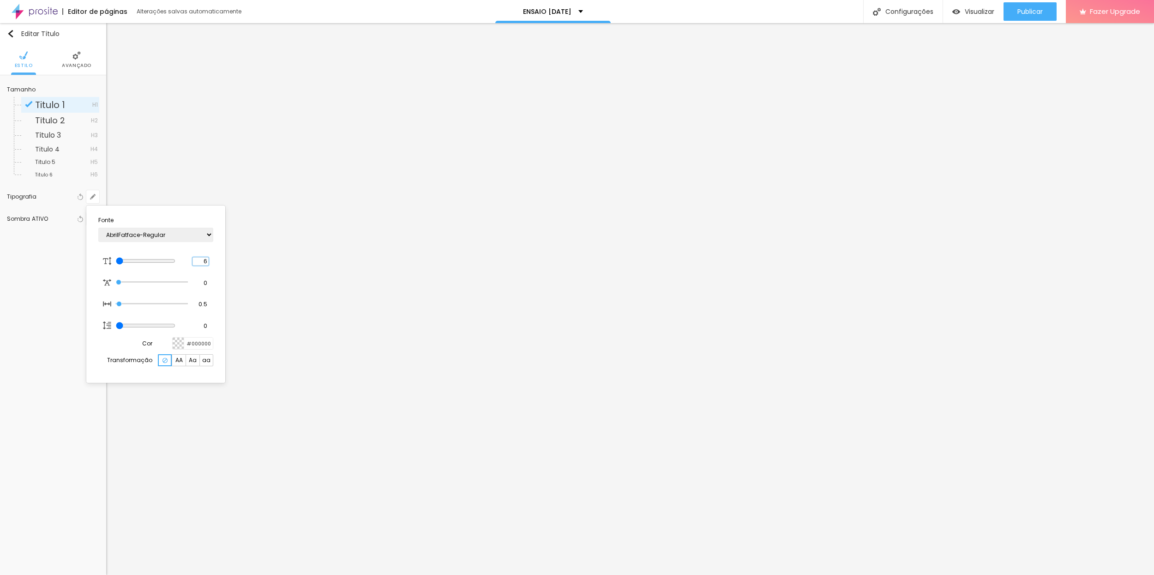
type input "1"
type input "0.5"
type input "60"
type input "1"
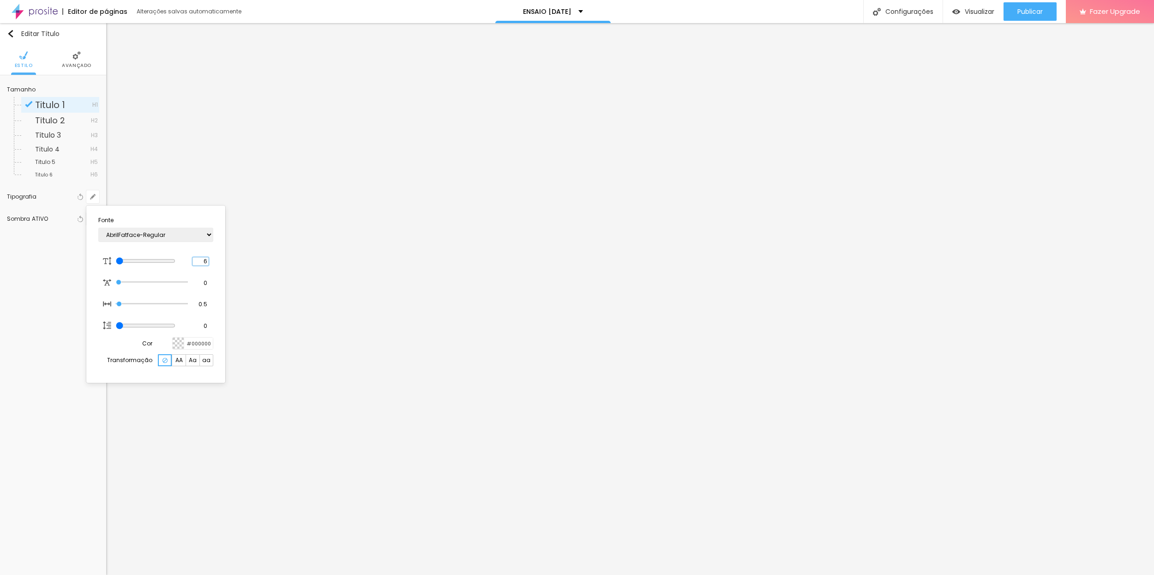
type input "0.5"
type input "60"
type input "1"
type input "0.5"
click at [419, 469] on div at bounding box center [577, 287] width 1154 height 575
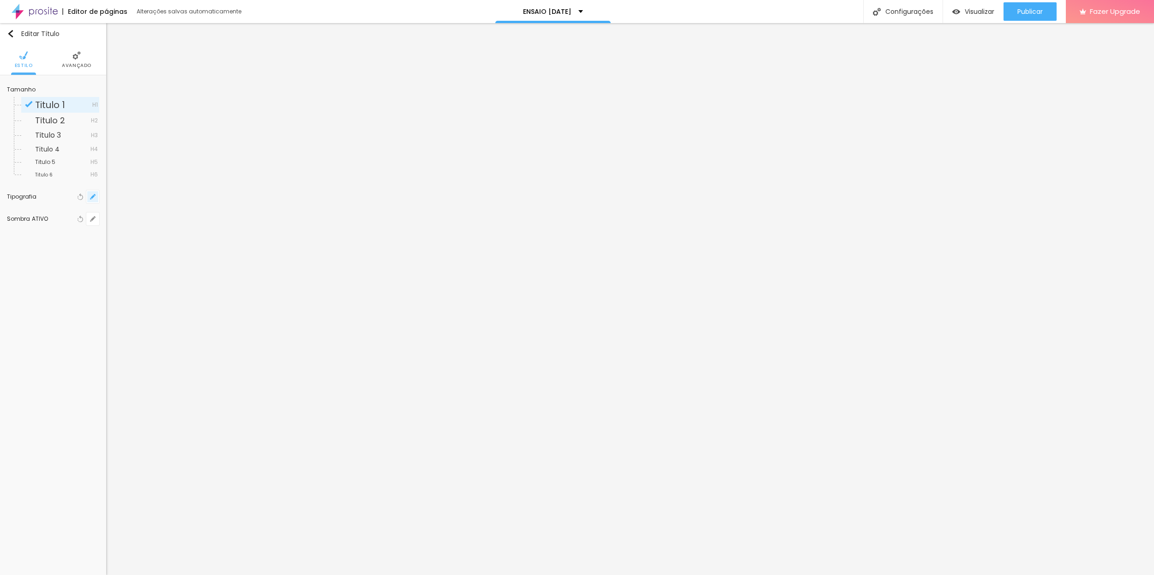
click at [90, 199] on icon "button" at bounding box center [93, 197] width 6 height 6
type input "1"
type input "0.5"
click at [203, 261] on input "60" at bounding box center [200, 261] width 16 height 8
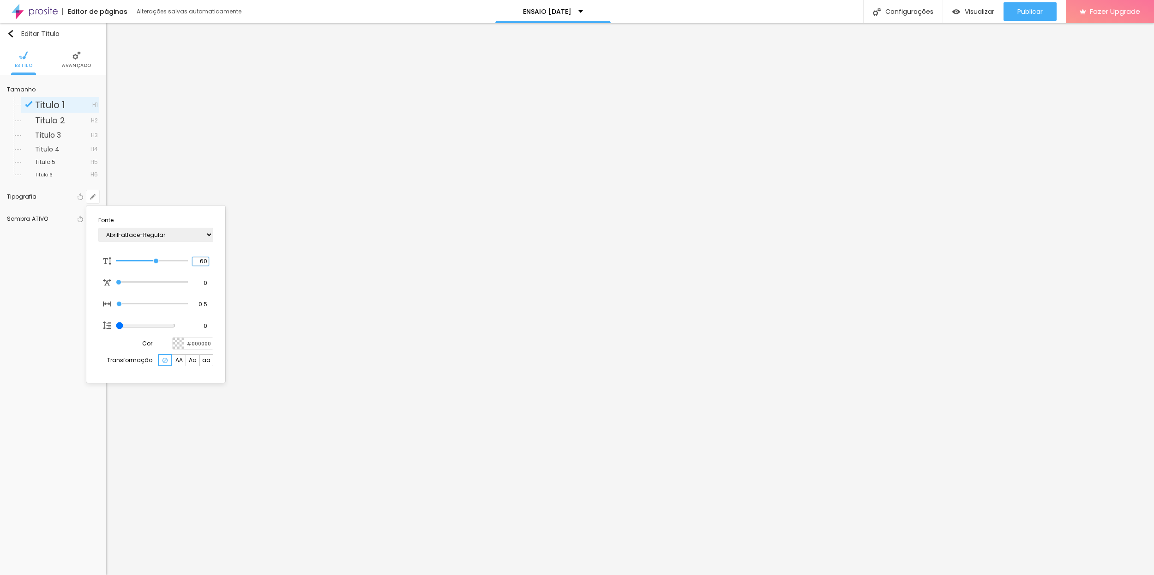
type input "8"
type input "7"
type input "1"
type input "0.5"
type input "70"
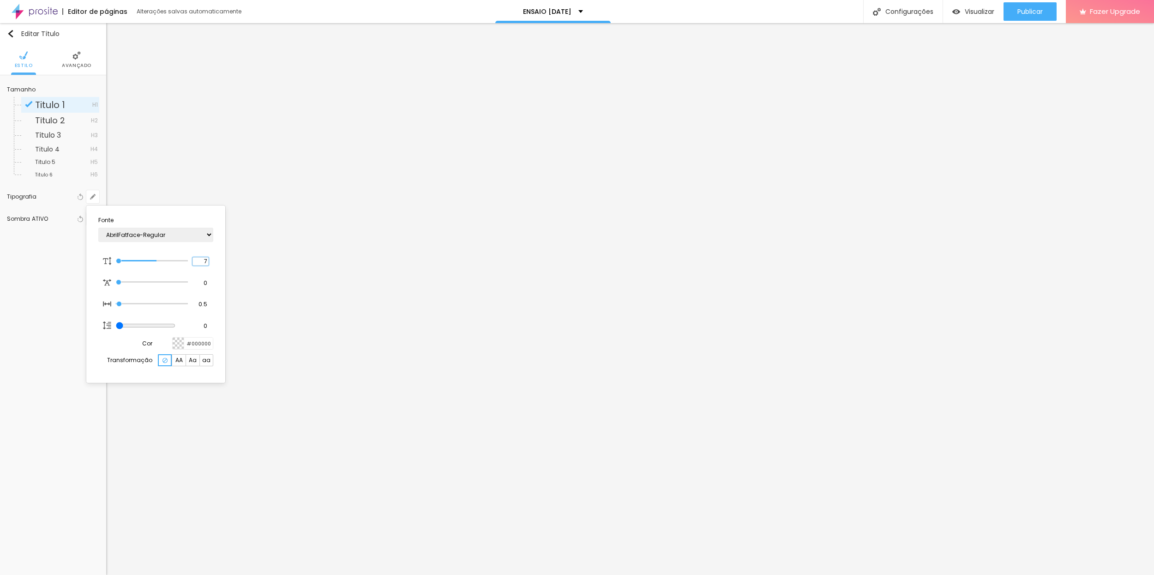
type input "70"
type input "1"
type input "0.5"
type input "70"
click at [414, 465] on div at bounding box center [577, 287] width 1154 height 575
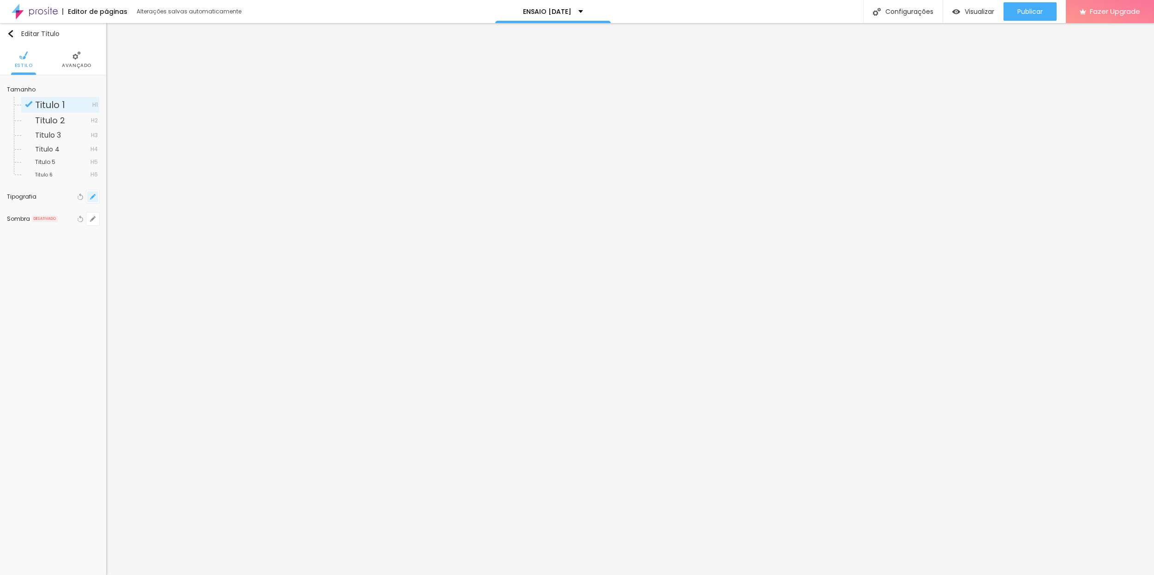
click at [91, 198] on icon "button" at bounding box center [93, 197] width 6 height 6
type input "1"
type input "0.5"
click at [204, 261] on input "49" at bounding box center [200, 261] width 16 height 8
click at [204, 262] on input "49" at bounding box center [200, 261] width 16 height 8
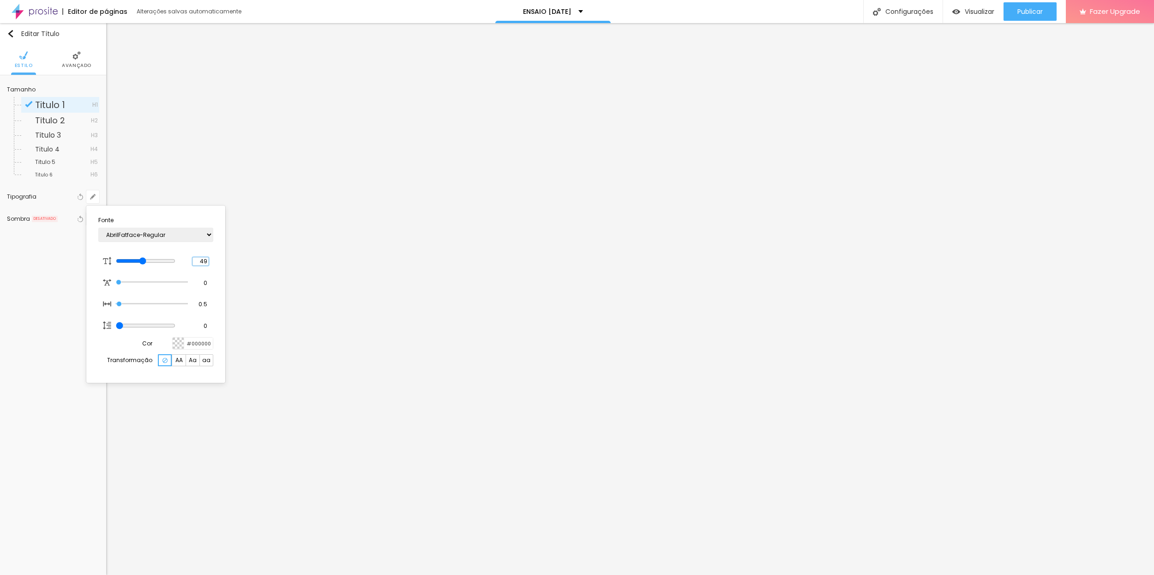
type input "8"
type input "7"
type input "1"
type input "0.5"
type input "70"
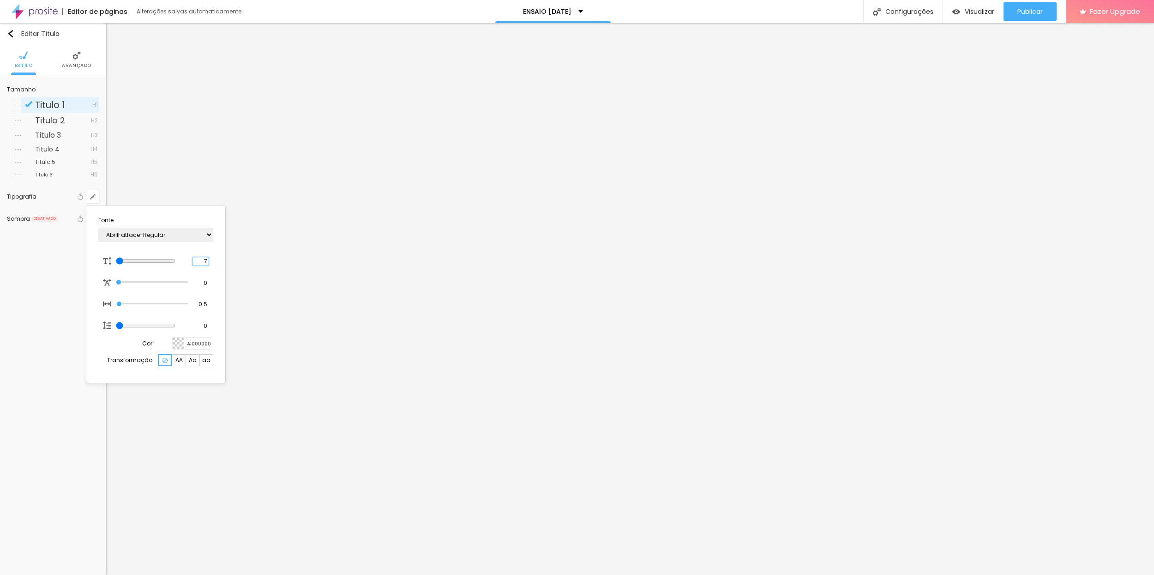
type input "70"
type input "1"
type input "0.5"
type input "1"
type input "0.5"
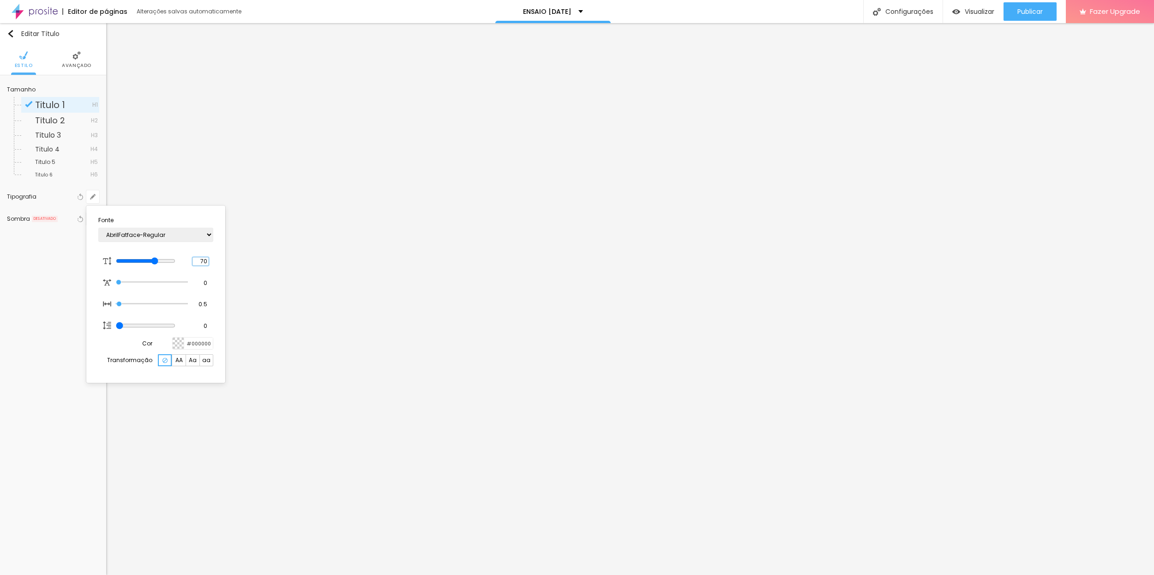
type input "70"
click at [36, 271] on div at bounding box center [577, 287] width 1154 height 575
click at [90, 220] on icon "button" at bounding box center [93, 219] width 6 height 6
click at [156, 237] on div at bounding box center [123, 237] width 66 height 0
click at [296, 512] on div at bounding box center [577, 287] width 1154 height 575
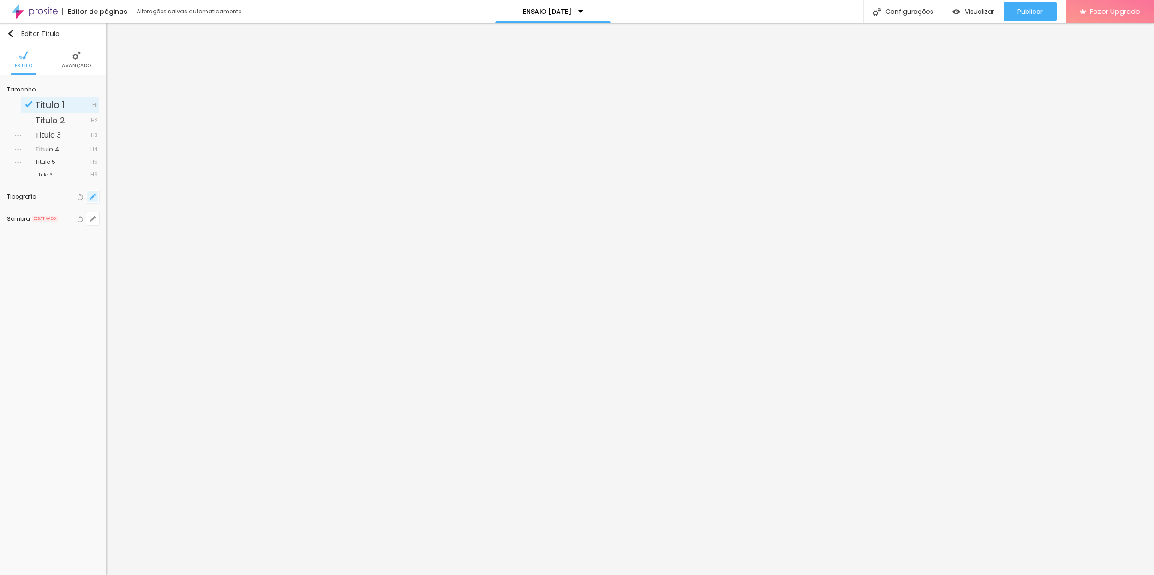
click at [96, 200] on button "button" at bounding box center [92, 196] width 13 height 13
type input "1"
type input "0.5"
click at [204, 263] on input "49" at bounding box center [200, 261] width 16 height 8
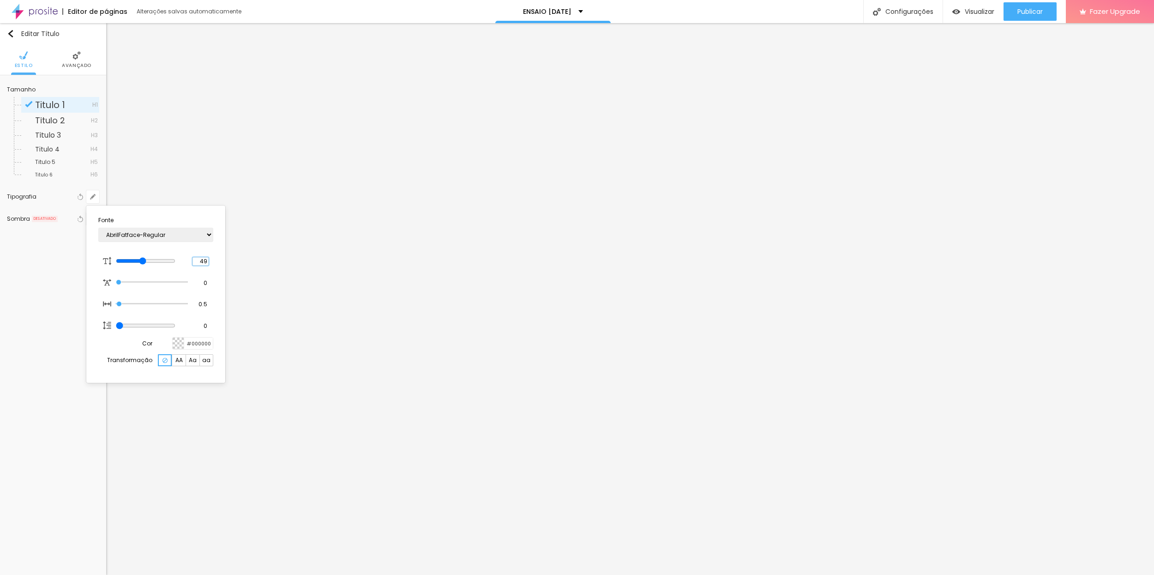
type input "7"
type input "8"
type input "1"
type input "0.5"
type input "70"
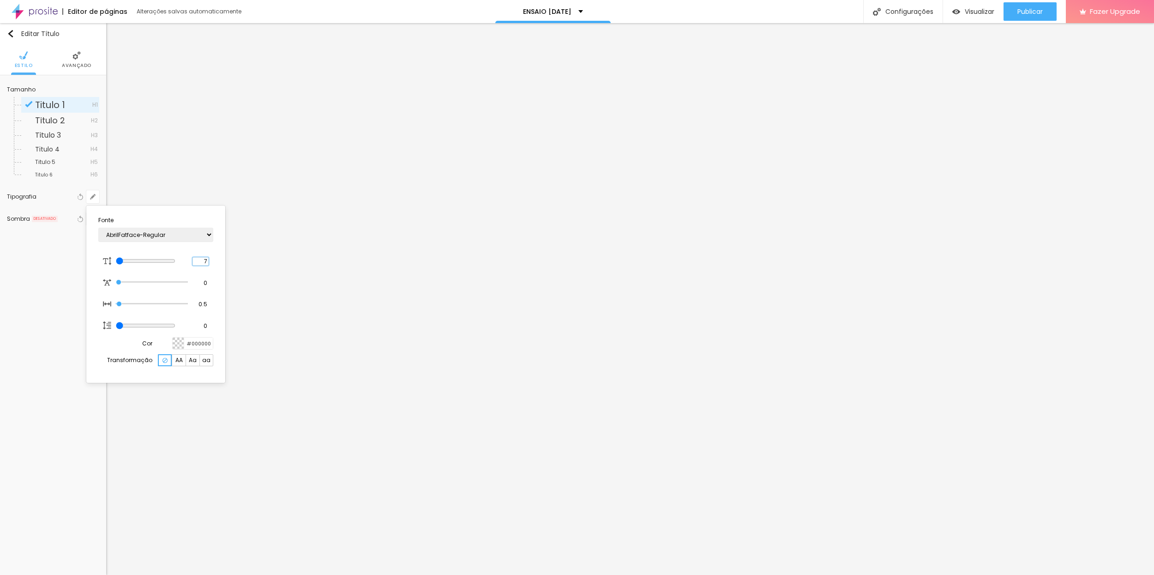
type input "70"
type input "1"
type input "0.5"
type input "1"
type input "0.5"
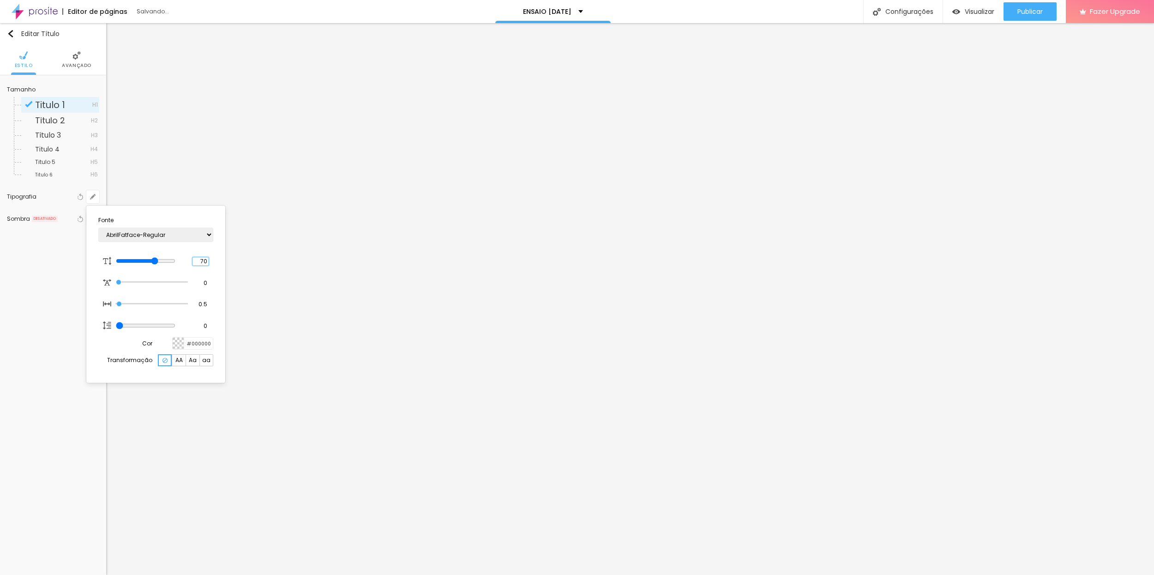
type input "70"
click at [312, 425] on div at bounding box center [577, 287] width 1154 height 575
click at [89, 221] on button "button" at bounding box center [92, 218] width 13 height 13
click at [156, 237] on div at bounding box center [123, 237] width 66 height 0
click at [249, 460] on div at bounding box center [577, 287] width 1154 height 575
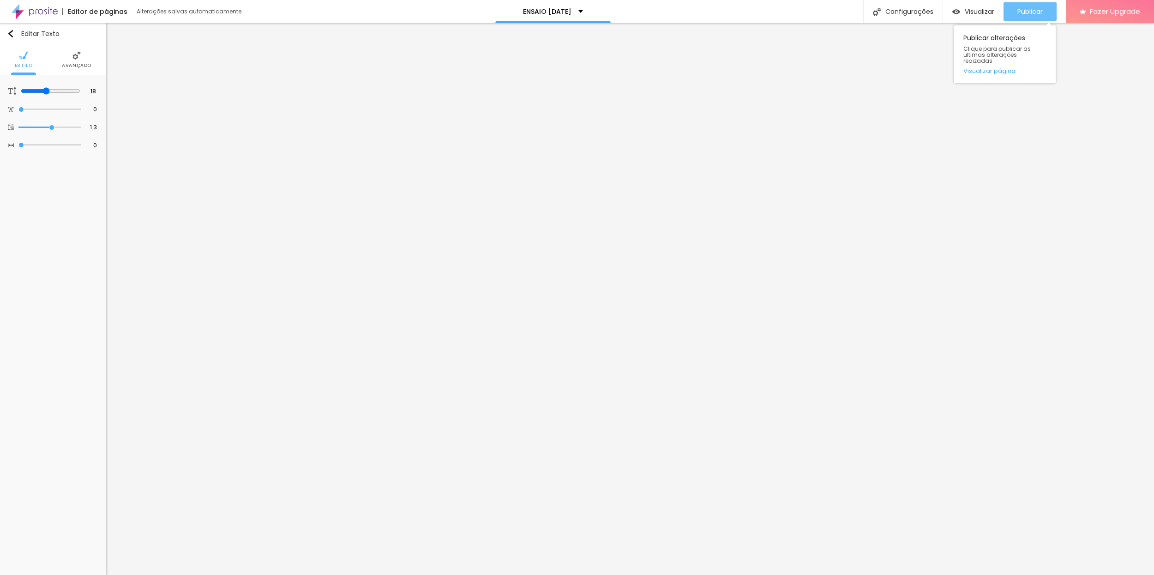
click at [1024, 10] on span "Publicar" at bounding box center [1029, 11] width 25 height 7
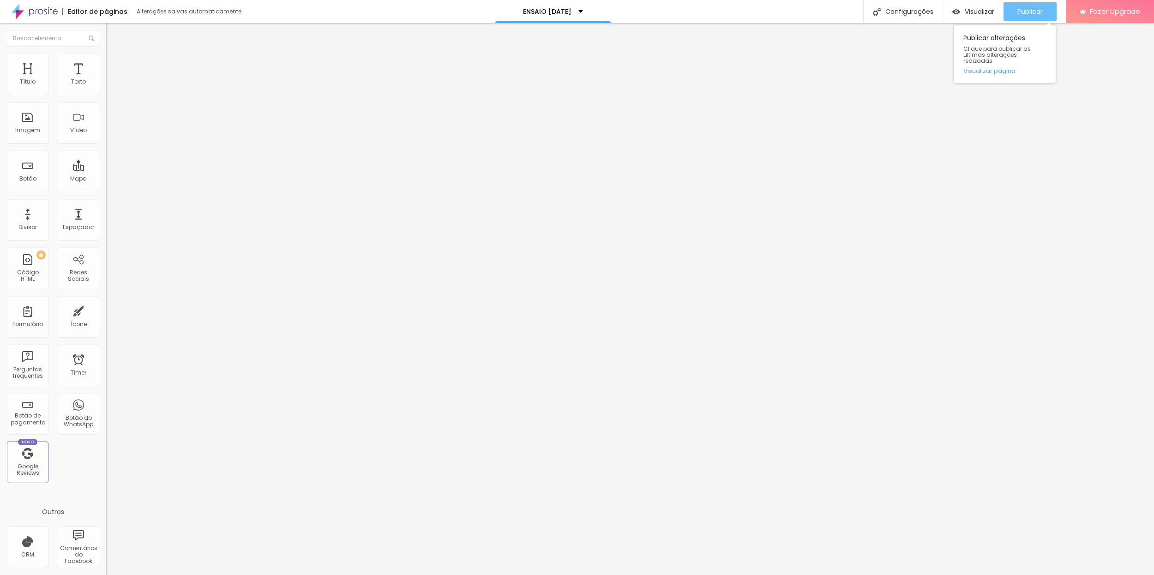
click at [1027, 12] on span "Publicar" at bounding box center [1029, 11] width 25 height 7
click at [1022, 17] on div "Publicar" at bounding box center [1029, 11] width 25 height 18
click at [1024, 19] on div "Publicar" at bounding box center [1029, 11] width 25 height 18
click at [910, 11] on div "Configurações" at bounding box center [902, 11] width 79 height 23
drag, startPoint x: 523, startPoint y: 186, endPoint x: 514, endPoint y: 192, distance: 10.6
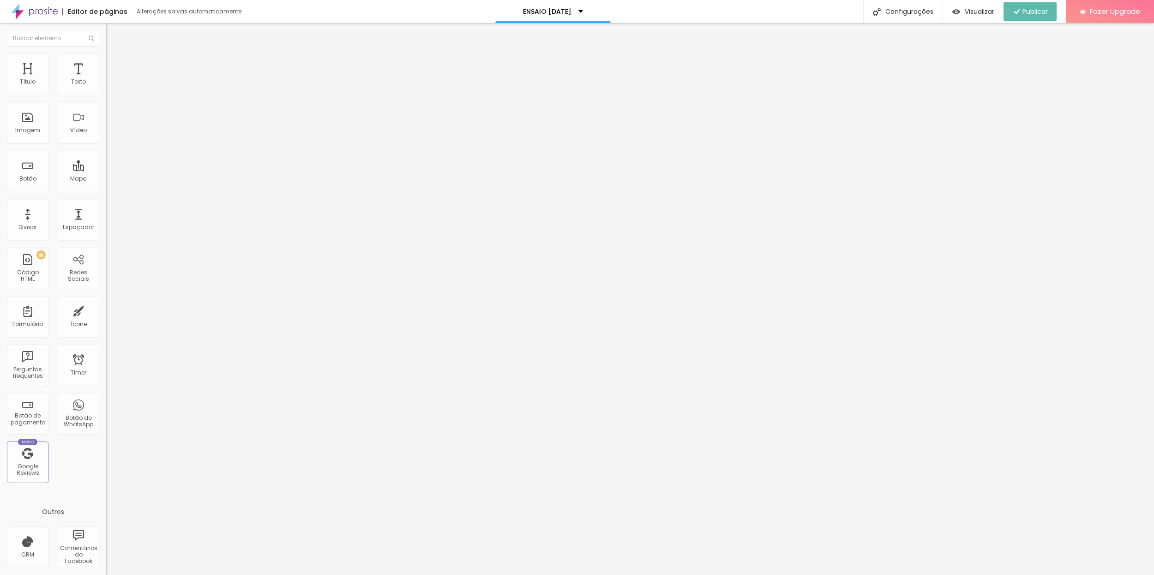
drag, startPoint x: 515, startPoint y: 184, endPoint x: 578, endPoint y: 180, distance: 63.4
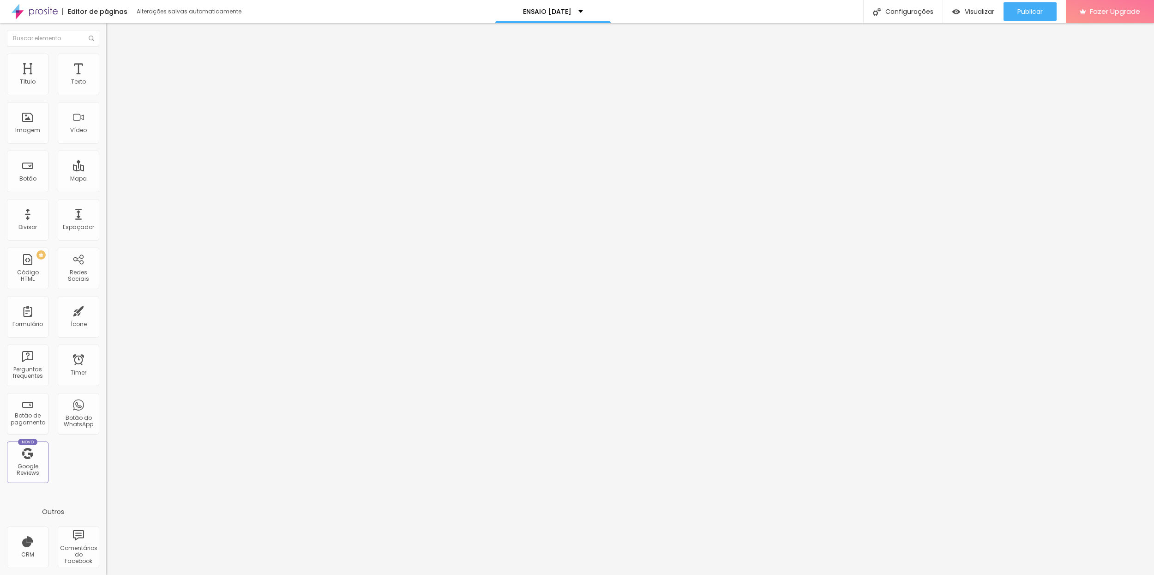
type input "ENSAIO [DATE] PET [GEOGRAPHIC_DATA]"
drag, startPoint x: 496, startPoint y: 230, endPoint x: 556, endPoint y: 230, distance: 59.6
type input "/natal2025"
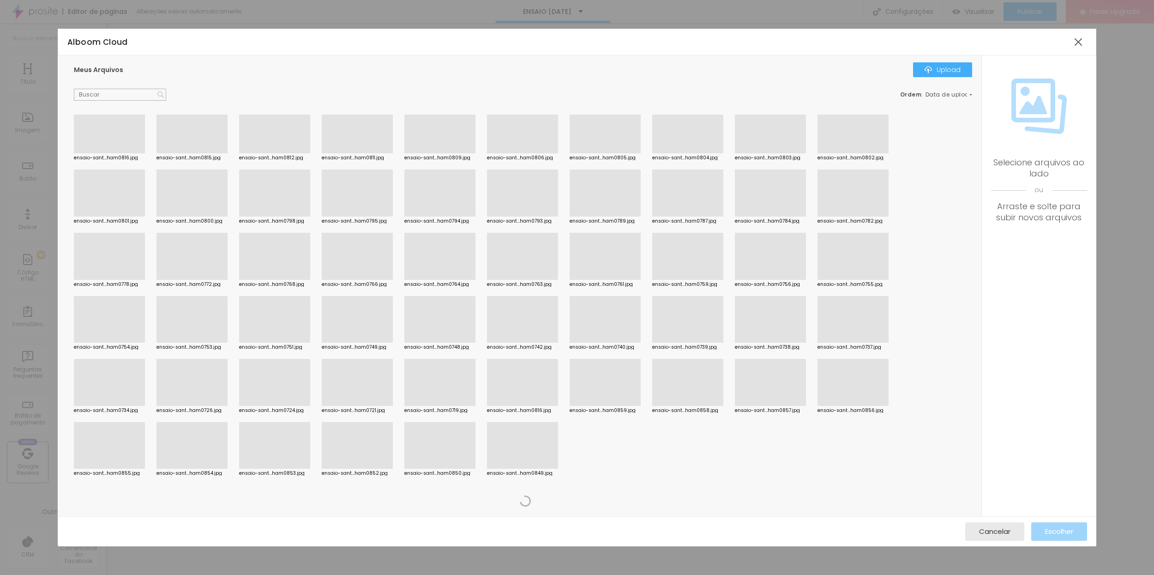
scroll to position [770, 0]
click at [337, 468] on div at bounding box center [357, 468] width 71 height 0
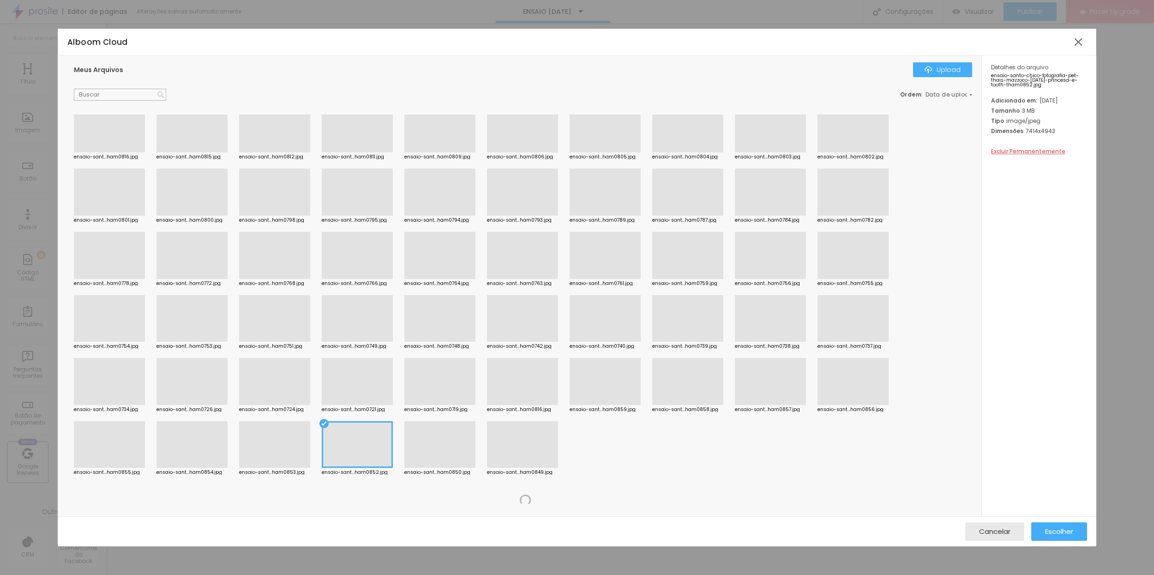
click at [1048, 532] on span "Escolher" at bounding box center [1059, 531] width 28 height 8
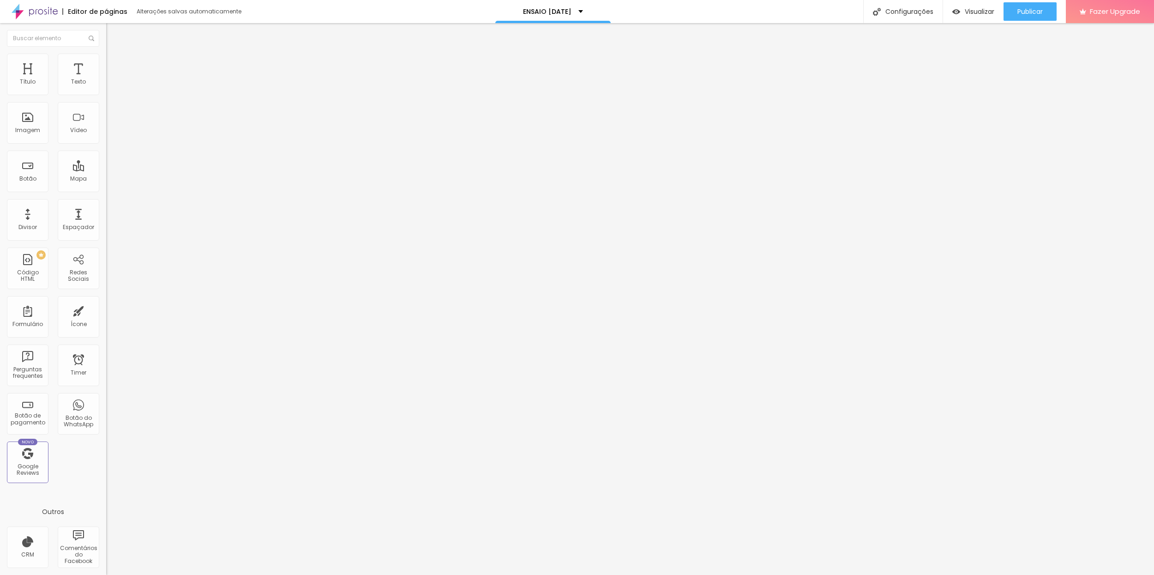
drag, startPoint x: 516, startPoint y: 340, endPoint x: 546, endPoint y: 337, distance: 30.2
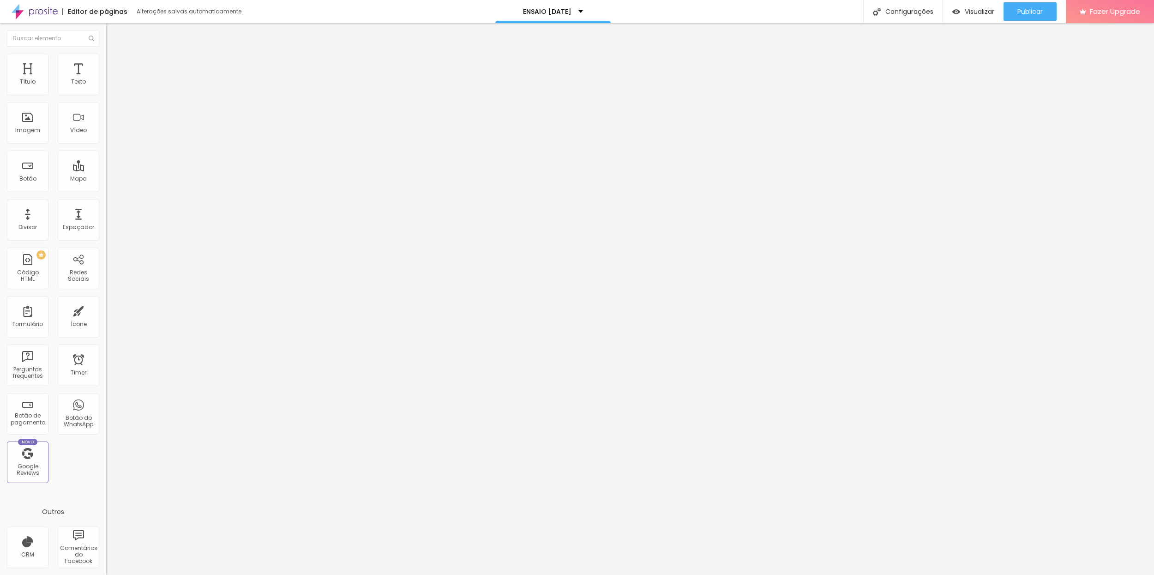
drag, startPoint x: 523, startPoint y: 339, endPoint x: 539, endPoint y: 337, distance: 15.8
type input "ENSAIO PET [DATE]"
drag, startPoint x: 554, startPoint y: 385, endPoint x: 579, endPoint y: 386, distance: 25.0
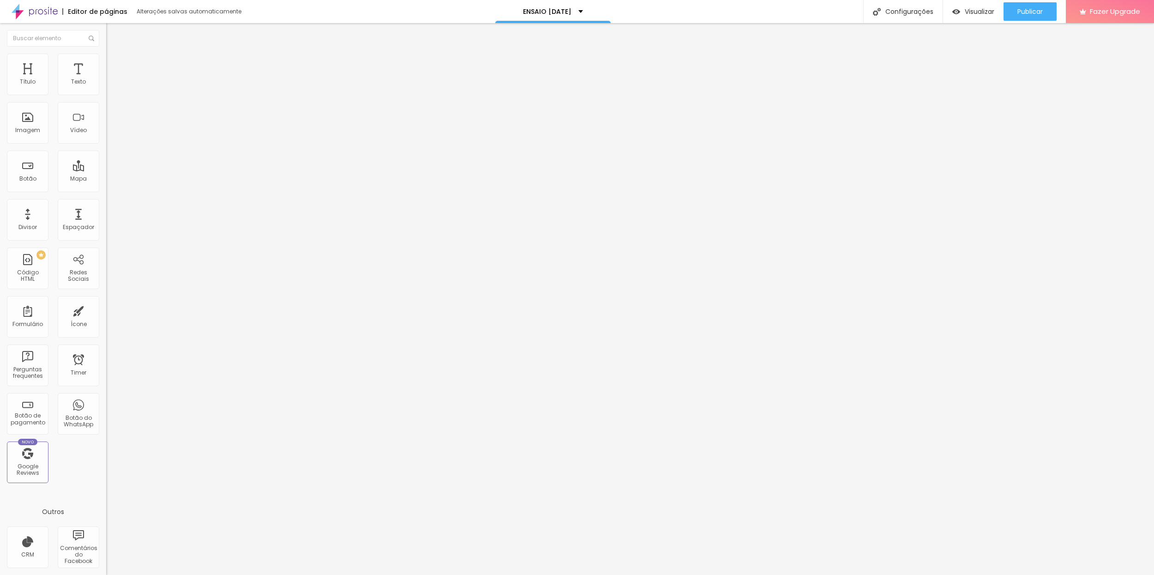
type textarea "[PERSON_NAME] comemorar o [DATE] com sua família em uma sessão de fotos Pet na …"
drag, startPoint x: 527, startPoint y: 291, endPoint x: 551, endPoint y: 285, distance: 25.1
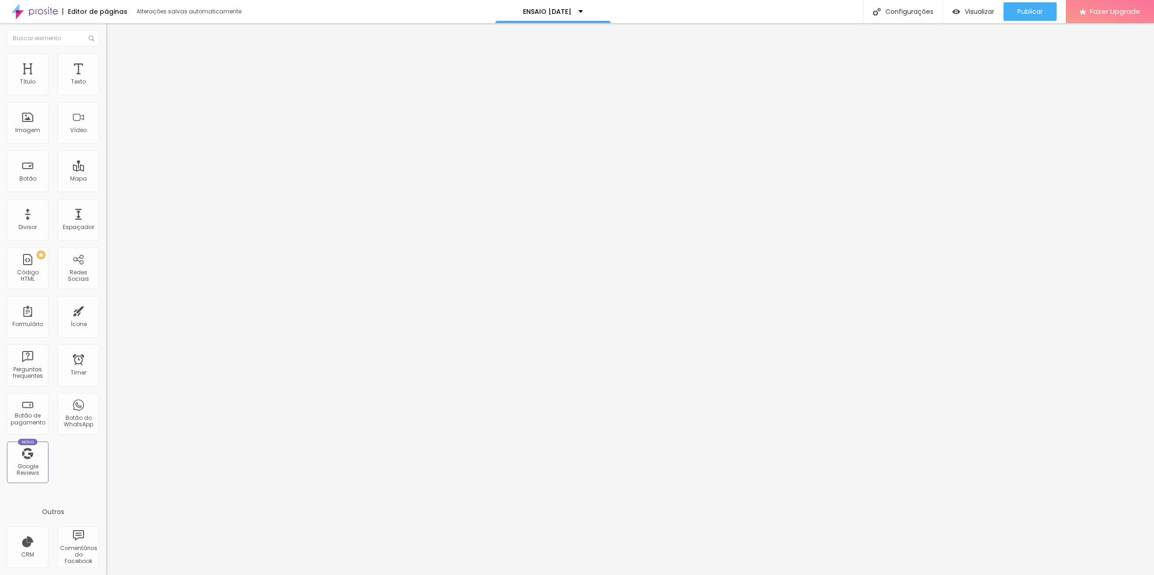
type input "Ensaio Pet [DATE]"
drag, startPoint x: 554, startPoint y: 336, endPoint x: 581, endPoint y: 334, distance: 27.3
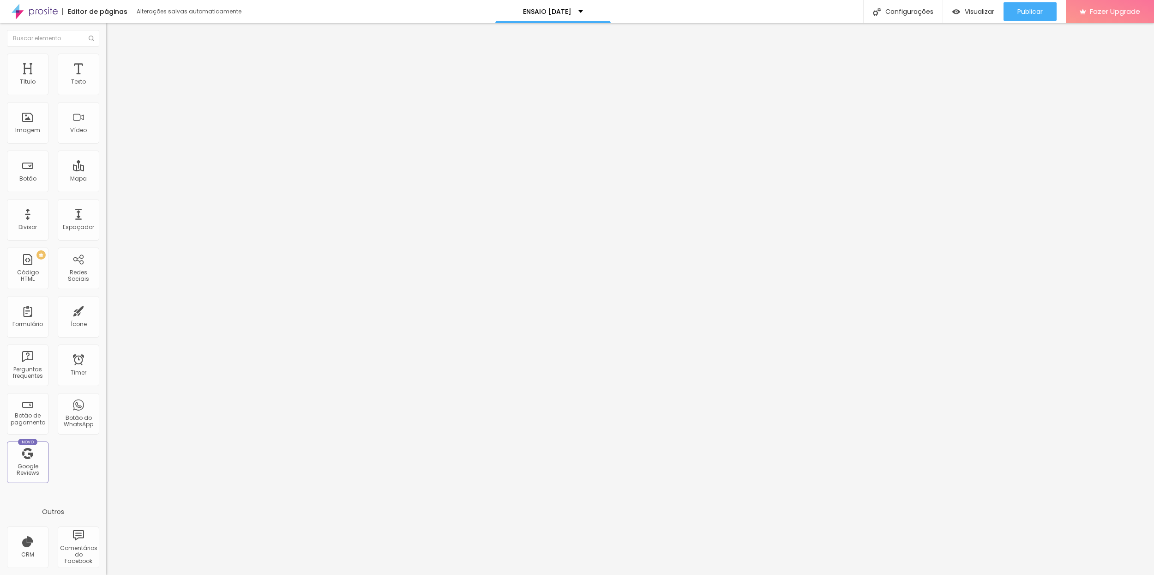
type textarea "[PERSON_NAME] comemorar o [DATE] com sua família em uma sessão de fotos Pet na …"
drag, startPoint x: 591, startPoint y: 397, endPoint x: 567, endPoint y: 397, distance: 23.5
type textarea ",pet,cachorro,gato,dog,cat,animal,animal de estimação,quatro patinhas,patinhas,…"
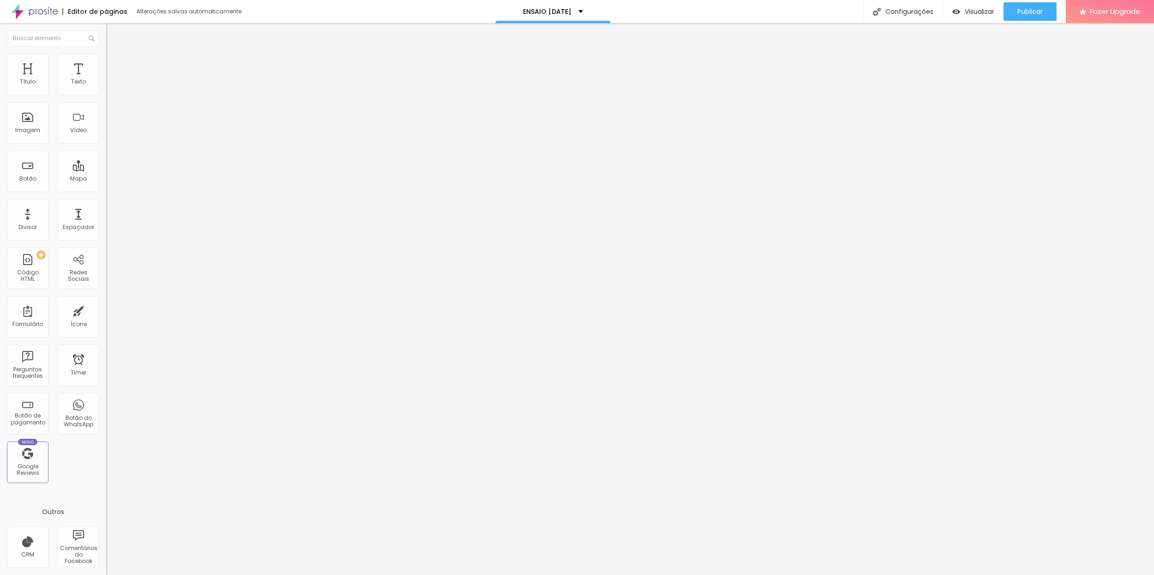
click at [742, 574] on div at bounding box center [577, 584] width 1154 height 8
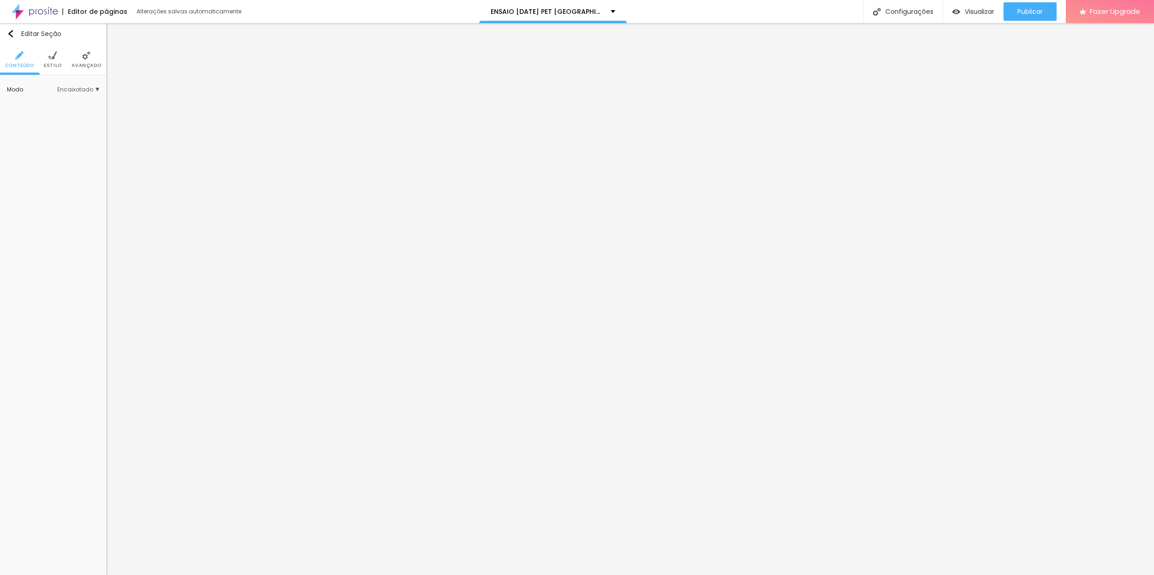
click at [81, 66] on span "Avançado" at bounding box center [87, 65] width 30 height 5
click at [90, 246] on div at bounding box center [92, 242] width 21 height 9
drag, startPoint x: 93, startPoint y: 227, endPoint x: 94, endPoint y: 220, distance: 6.5
click at [38, 224] on div at bounding box center [38, 224] width 0 height 0
click at [41, 206] on div at bounding box center [41, 206] width 0 height 0
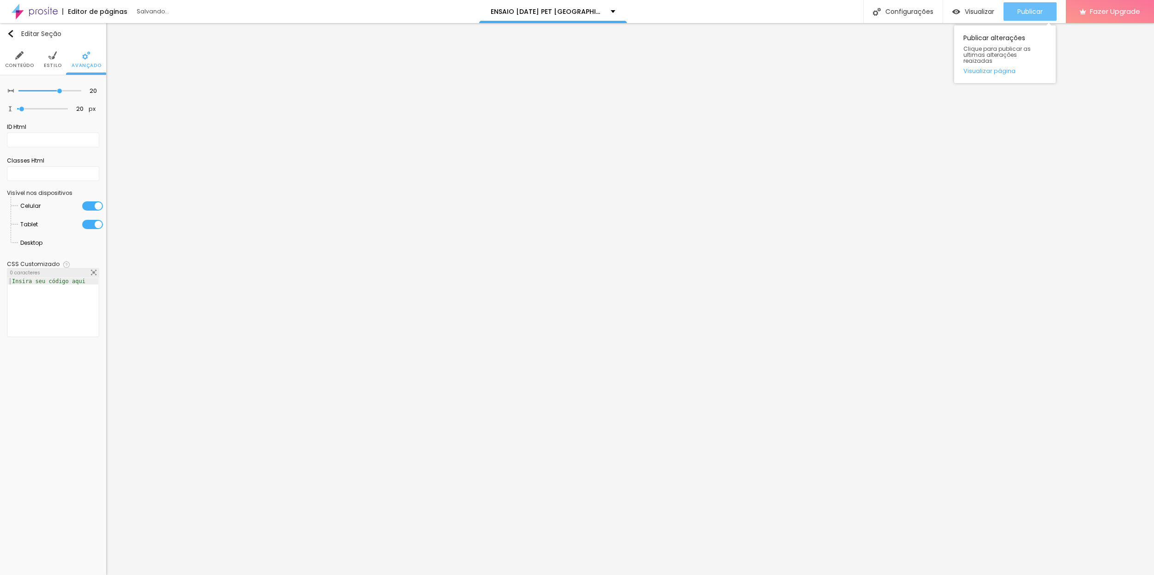
click at [1026, 13] on span "Publicar" at bounding box center [1029, 11] width 25 height 7
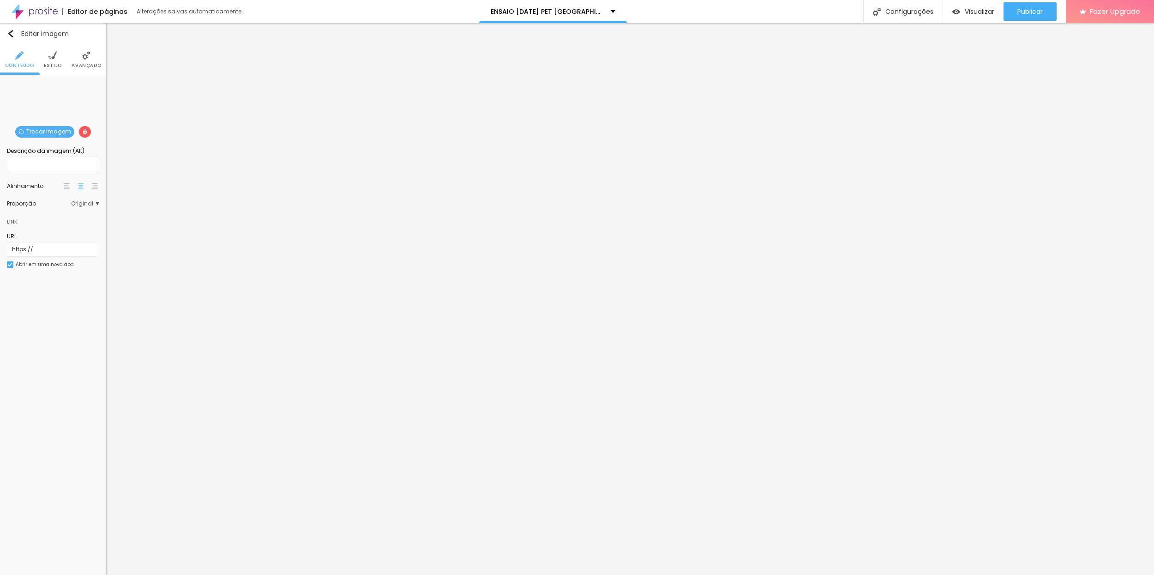
drag, startPoint x: 84, startPoint y: 65, endPoint x: 84, endPoint y: 70, distance: 5.6
click at [84, 65] on span "Avançado" at bounding box center [87, 65] width 30 height 5
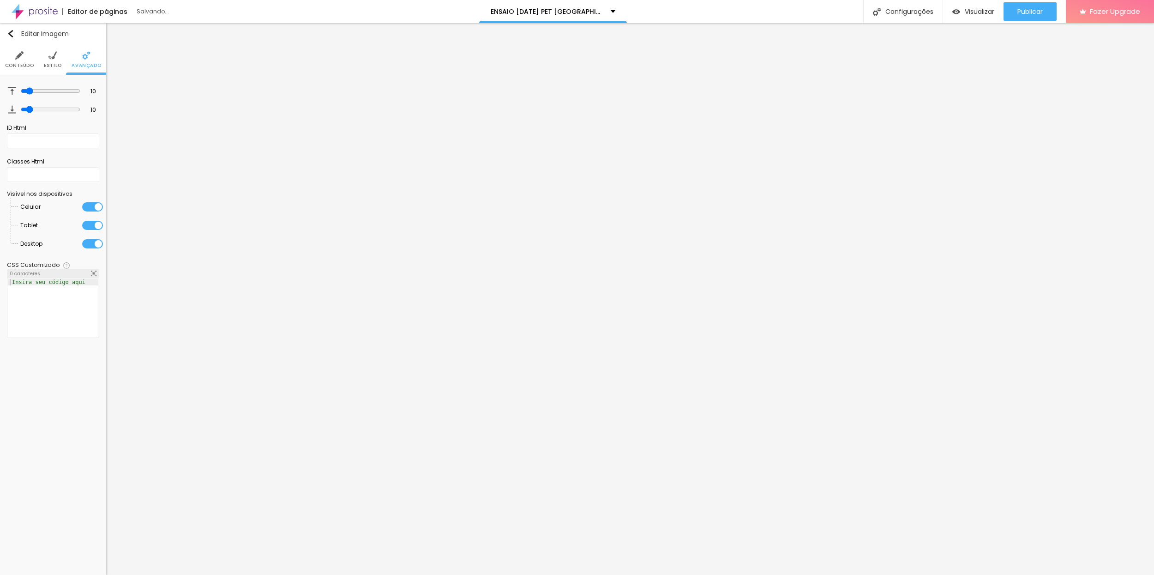
click at [84, 206] on div at bounding box center [92, 206] width 21 height 9
click at [86, 225] on div at bounding box center [92, 225] width 21 height 9
click at [86, 242] on div at bounding box center [92, 243] width 21 height 9
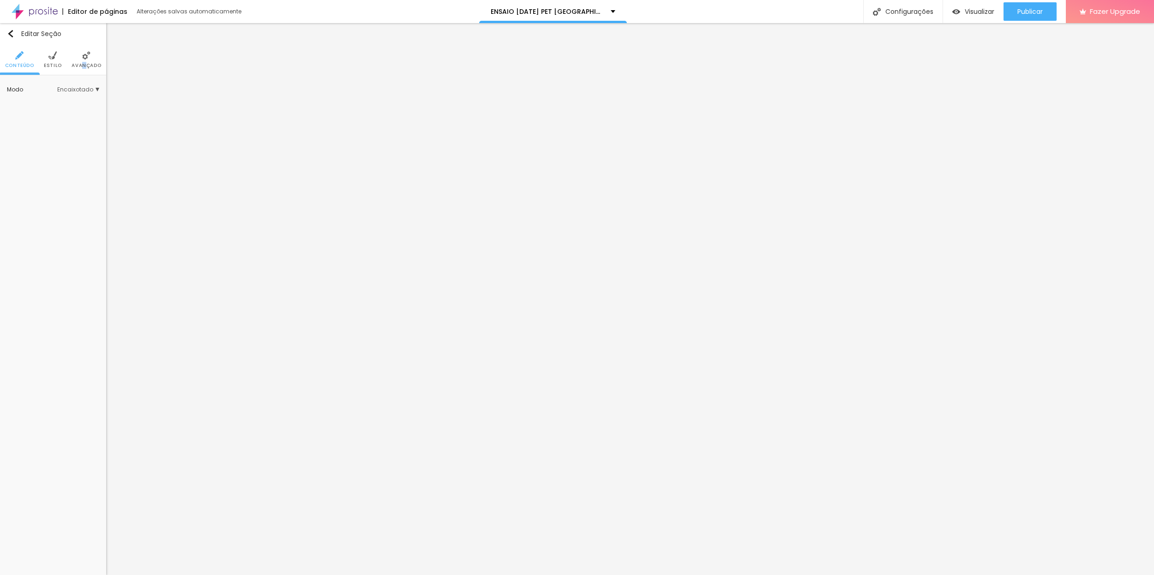
click at [84, 64] on span "Avançado" at bounding box center [87, 65] width 30 height 5
click at [41, 206] on div at bounding box center [41, 206] width 0 height 0
click at [38, 224] on div at bounding box center [38, 224] width 0 height 0
click at [42, 243] on div at bounding box center [42, 243] width 0 height 0
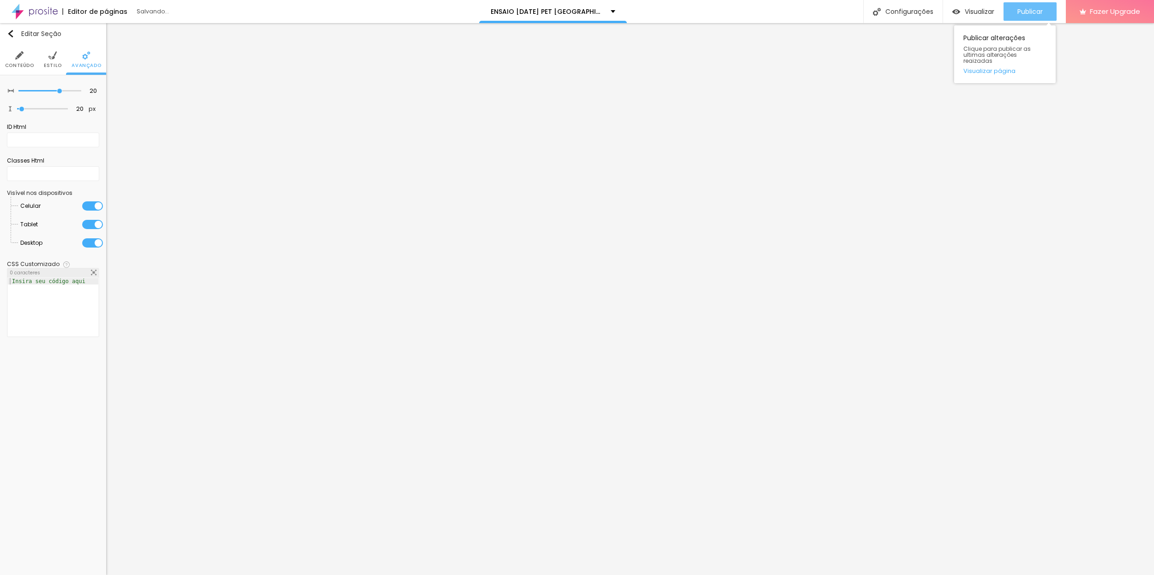
click at [1032, 8] on span "Publicar" at bounding box center [1029, 11] width 25 height 7
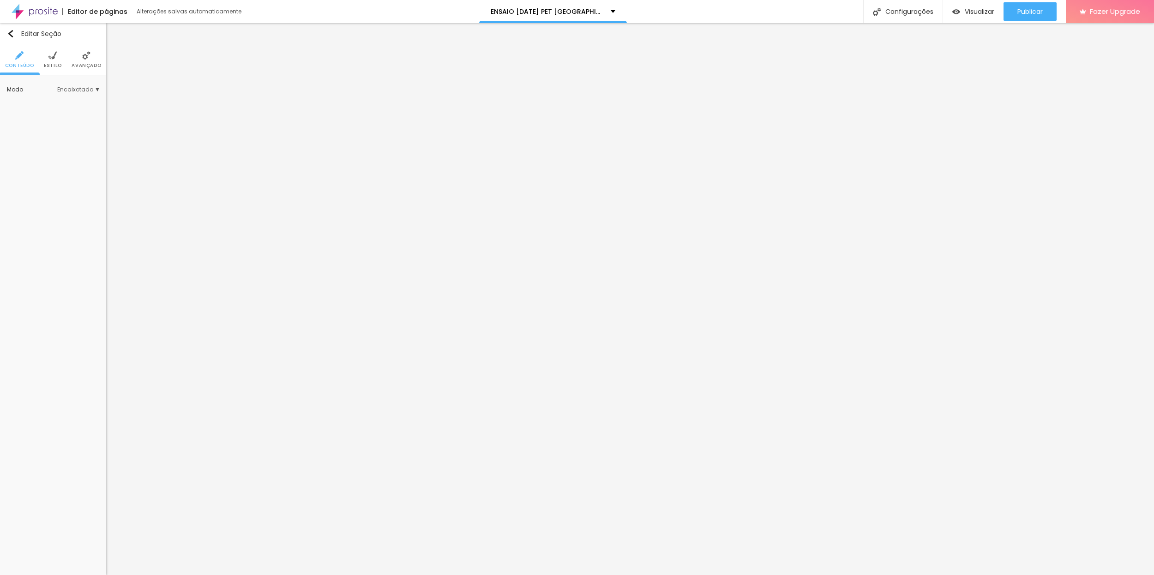
click at [90, 63] on span "Avançado" at bounding box center [87, 65] width 30 height 5
click at [41, 206] on div at bounding box center [41, 206] width 0 height 0
click at [90, 231] on li "Tablet" at bounding box center [61, 224] width 83 height 18
click at [38, 224] on div at bounding box center [38, 224] width 0 height 0
click at [42, 243] on div at bounding box center [42, 243] width 0 height 0
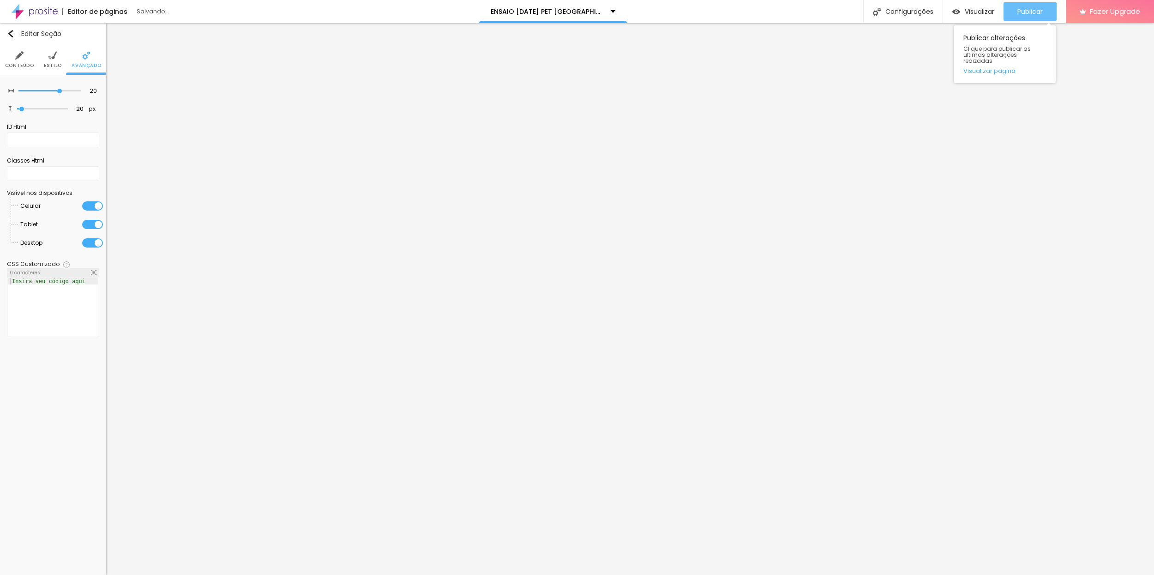
click at [1029, 5] on div "Publicar" at bounding box center [1029, 11] width 25 height 18
